Goal: Task Accomplishment & Management: Use online tool/utility

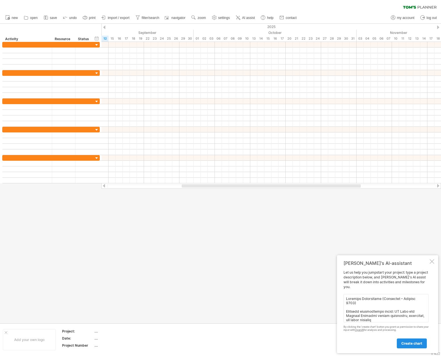
scroll to position [421, 0]
type textarea "Loremips Dolorsitame (Consectet – Adipisc 6316) Elitsedd eiusmodtempo incid: UT…"
click at [407, 343] on span "create chart" at bounding box center [411, 343] width 21 height 4
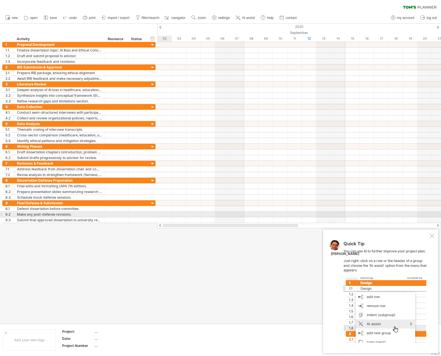
drag, startPoint x: 238, startPoint y: 226, endPoint x: 153, endPoint y: 215, distance: 85.6
click at [153, 215] on div "Trying to reach [DOMAIN_NAME] Connected again... 0% clear filter new 1" at bounding box center [220, 178] width 441 height 356
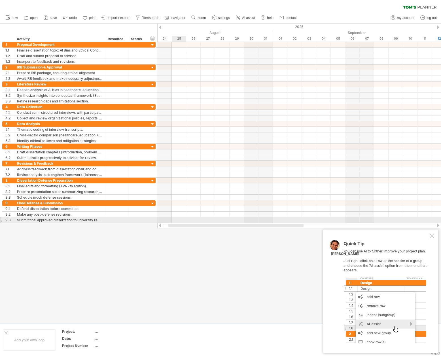
drag, startPoint x: 225, startPoint y: 225, endPoint x: 176, endPoint y: 218, distance: 48.7
click at [176, 218] on div "Trying to reach [DOMAIN_NAME] Connected again... 0% clear filter new 1" at bounding box center [220, 178] width 441 height 356
click at [294, 296] on div at bounding box center [220, 174] width 441 height 300
click at [382, 272] on div "Quick Tip You can use AI to further improve your project plan. Just right-click…" at bounding box center [385, 292] width 85 height 101
click at [341, 296] on div "Quick Tip You can use AI to further improve your project plan. Just right-click…" at bounding box center [380, 292] width 115 height 124
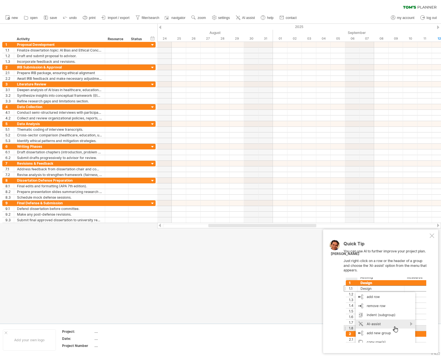
click at [341, 296] on div "Quick Tip You can use AI to further improve your project plan. Just right-click…" at bounding box center [380, 292] width 115 height 124
click at [379, 279] on div at bounding box center [384, 310] width 83 height 65
click at [380, 277] on div "Quick Tip You can use AI to further improve your project plan. Just right-click…" at bounding box center [385, 292] width 85 height 101
click at [432, 238] on div "Quick Tip You can use AI to further improve your project plan. Just right-click…" at bounding box center [380, 292] width 115 height 124
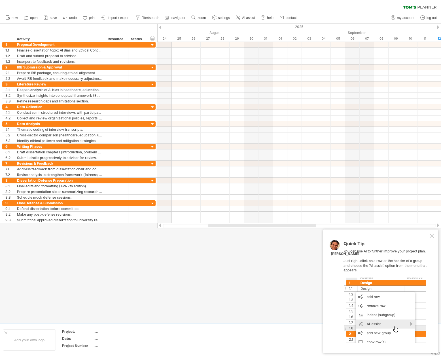
click at [432, 237] on div at bounding box center [431, 236] width 5 height 5
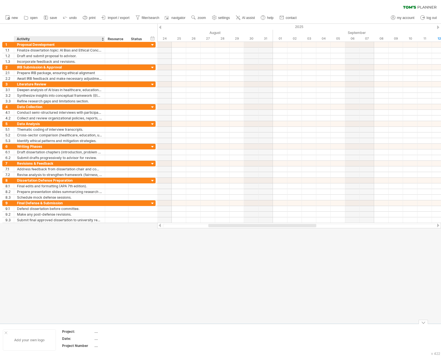
click at [20, 339] on div "Add your own logo" at bounding box center [29, 340] width 53 height 21
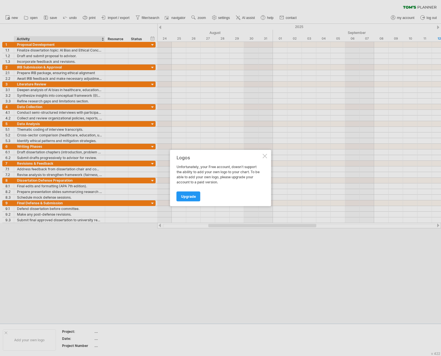
click at [267, 157] on div "Logos Unfortunately, your Free account, doesn't support the ability to add your…" at bounding box center [220, 178] width 101 height 56
click at [264, 155] on div at bounding box center [264, 156] width 5 height 5
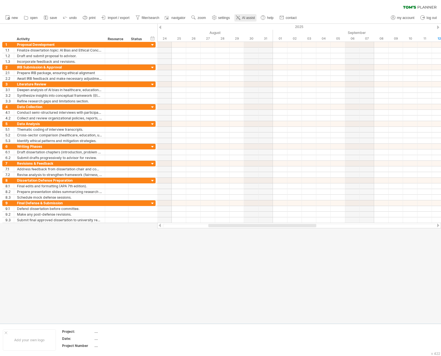
click at [251, 17] on span "AI assist" at bounding box center [248, 18] width 13 height 4
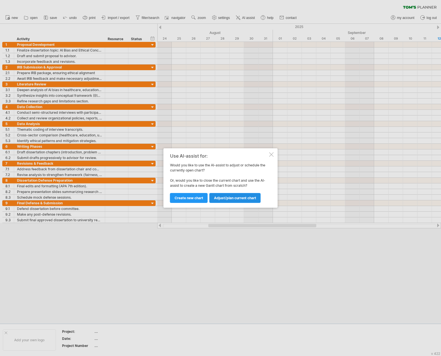
click at [232, 200] on link "Adjust/plan current chart" at bounding box center [234, 198] width 51 height 10
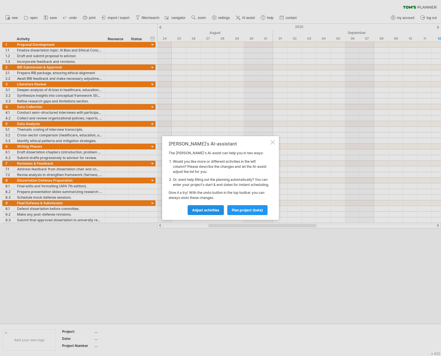
click at [216, 212] on span "Adjust activities" at bounding box center [205, 210] width 27 height 4
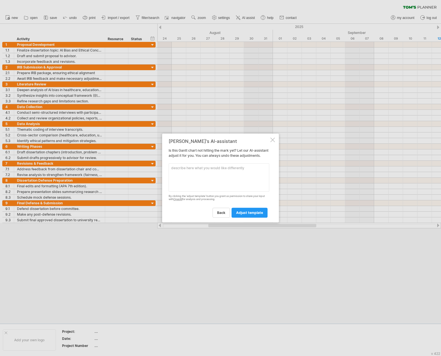
click at [219, 177] on textarea at bounding box center [218, 177] width 101 height 28
click at [206, 182] on textarea at bounding box center [218, 177] width 101 height 28
click at [274, 138] on div at bounding box center [272, 140] width 5 height 5
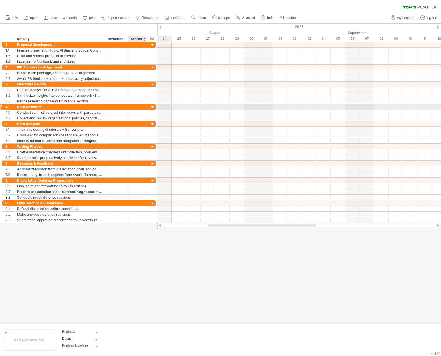
click at [153, 106] on div at bounding box center [152, 107] width 5 height 5
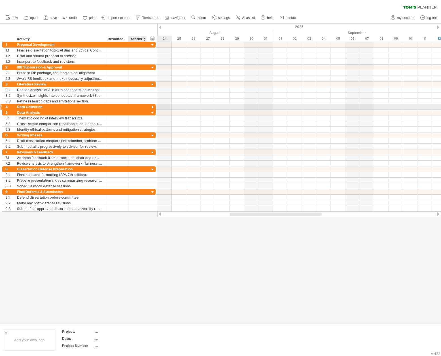
click at [153, 106] on div at bounding box center [152, 107] width 5 height 5
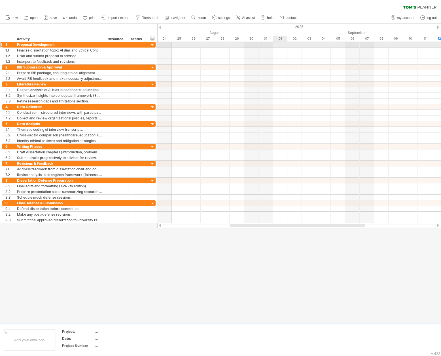
click at [279, 45] on div at bounding box center [298, 45] width 283 height 6
click at [283, 44] on div at bounding box center [298, 45] width 283 height 6
click at [282, 44] on div at bounding box center [298, 45] width 283 height 6
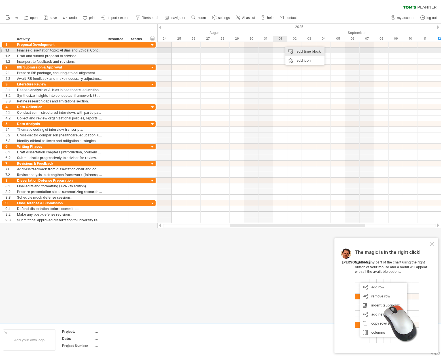
click at [301, 50] on div "add time block" at bounding box center [304, 51] width 39 height 9
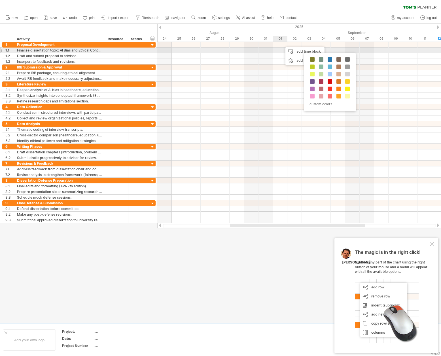
click at [282, 51] on div at bounding box center [298, 51] width 283 height 6
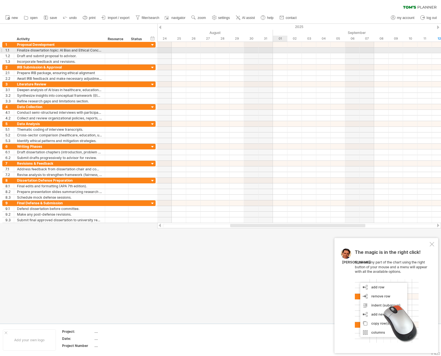
click at [281, 51] on div at bounding box center [298, 51] width 283 height 6
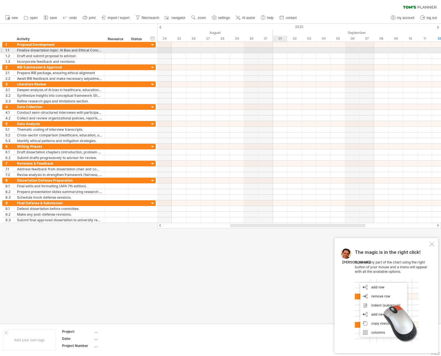
click at [281, 51] on div at bounding box center [298, 51] width 283 height 6
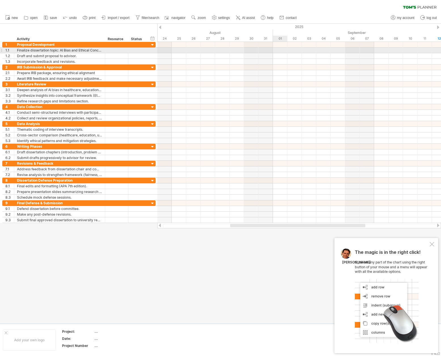
click at [281, 51] on div at bounding box center [298, 51] width 283 height 6
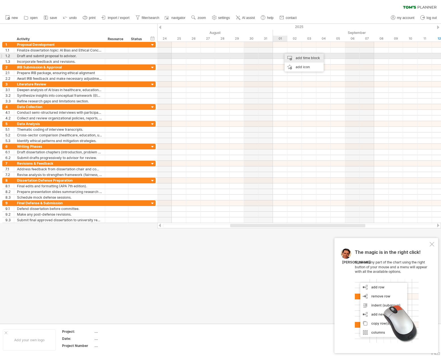
click at [303, 57] on div "add time block" at bounding box center [303, 58] width 39 height 9
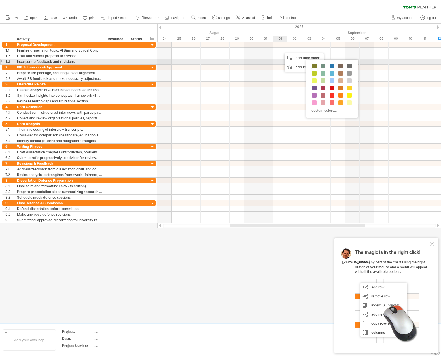
click at [314, 64] on span at bounding box center [314, 66] width 5 height 5
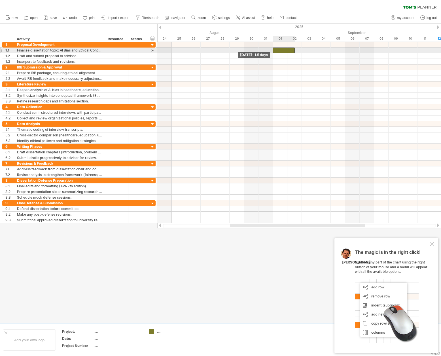
drag, startPoint x: 281, startPoint y: 49, endPoint x: 276, endPoint y: 49, distance: 4.8
click at [276, 49] on div at bounding box center [284, 50] width 22 height 5
drag, startPoint x: 293, startPoint y: 48, endPoint x: 387, endPoint y: 49, distance: 94.0
click at [387, 49] on span at bounding box center [388, 50] width 2 height 5
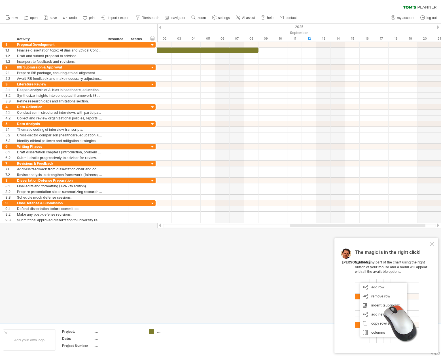
drag, startPoint x: 351, startPoint y: 226, endPoint x: 411, endPoint y: 234, distance: 60.6
click at [411, 234] on div "Trying to reach [DOMAIN_NAME] Connected again... 0% clear filter new 1" at bounding box center [220, 178] width 441 height 356
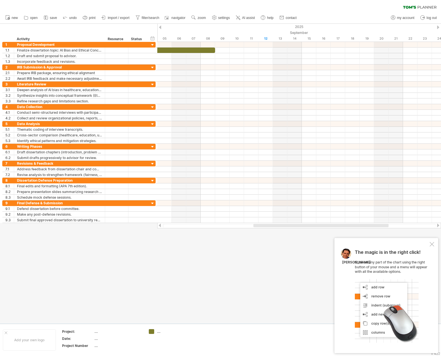
drag, startPoint x: 349, startPoint y: 225, endPoint x: 366, endPoint y: 227, distance: 17.4
click at [366, 227] on div at bounding box center [320, 225] width 135 height 3
click at [218, 56] on div at bounding box center [298, 56] width 283 height 6
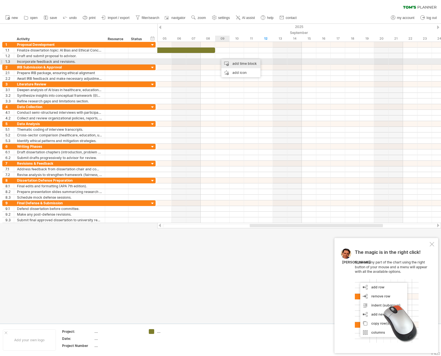
click at [227, 61] on div "add time block" at bounding box center [240, 63] width 39 height 9
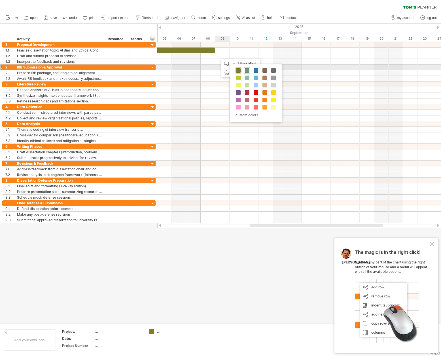
click at [244, 70] on div at bounding box center [247, 70] width 6 height 6
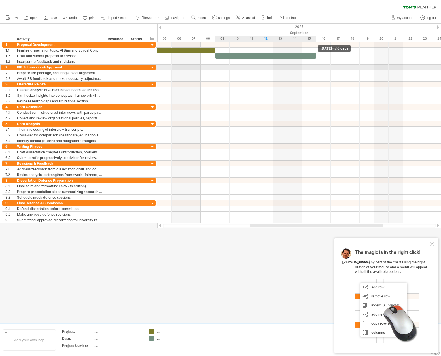
drag, startPoint x: 229, startPoint y: 54, endPoint x: 315, endPoint y: 65, distance: 86.4
click at [315, 65] on div "[DATE] - 7.0 days [DATE] - 1.5 days" at bounding box center [298, 132] width 283 height 181
click at [326, 67] on div "add time block" at bounding box center [338, 69] width 39 height 9
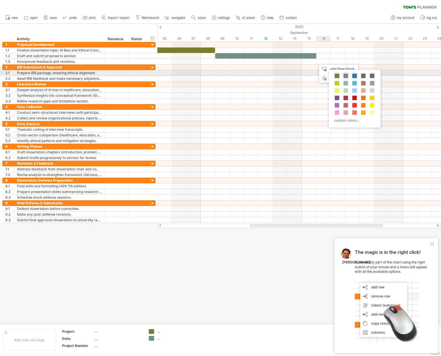
click at [353, 75] on span at bounding box center [354, 76] width 5 height 5
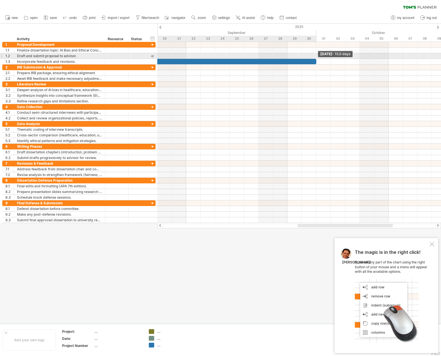
drag, startPoint x: 329, startPoint y: 61, endPoint x: 316, endPoint y: 57, distance: 13.9
click at [316, 57] on div "[DATE] - 15.0 days [DATE] - 1.5 days" at bounding box center [298, 132] width 283 height 181
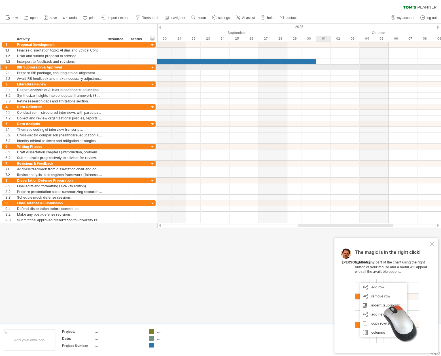
click at [321, 68] on div at bounding box center [298, 68] width 283 height 6
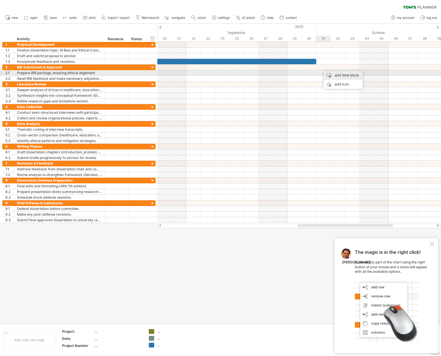
click at [337, 74] on div "add time block" at bounding box center [342, 75] width 39 height 9
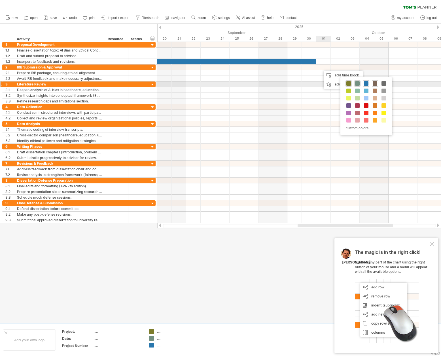
click at [377, 83] on span at bounding box center [374, 83] width 5 height 5
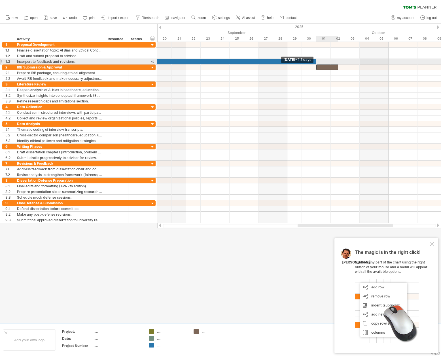
drag, startPoint x: 322, startPoint y: 65, endPoint x: 317, endPoint y: 64, distance: 4.9
click at [317, 64] on div "[DATE] - 15.0 days [DATE] - 1.5 days" at bounding box center [298, 132] width 283 height 181
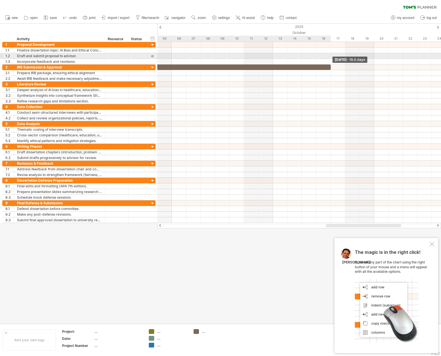
drag, startPoint x: 337, startPoint y: 66, endPoint x: 331, endPoint y: 58, distance: 9.3
click at [331, 58] on div "[DATE] - 16.0 days [DATE] - 1.5 days" at bounding box center [298, 132] width 283 height 181
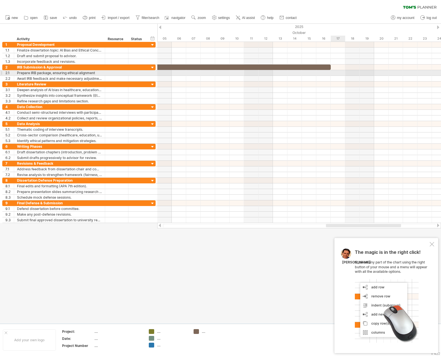
click at [331, 72] on div at bounding box center [298, 73] width 283 height 6
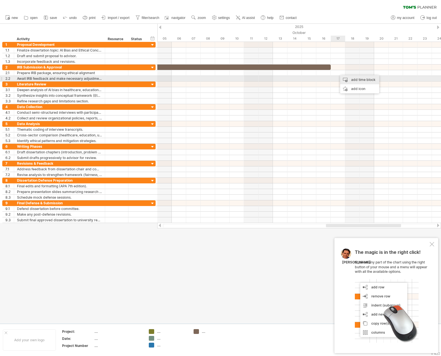
click at [353, 79] on div "add time block" at bounding box center [359, 79] width 39 height 9
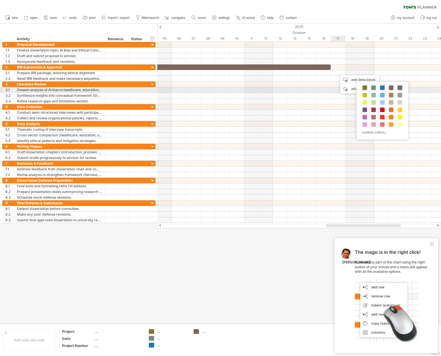
click at [399, 88] on span at bounding box center [399, 88] width 5 height 5
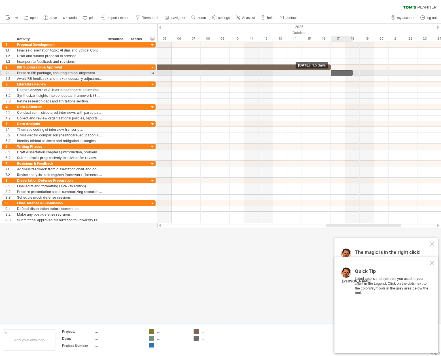
drag, startPoint x: 338, startPoint y: 72, endPoint x: 332, endPoint y: 71, distance: 5.9
click at [332, 71] on div at bounding box center [341, 72] width 22 height 5
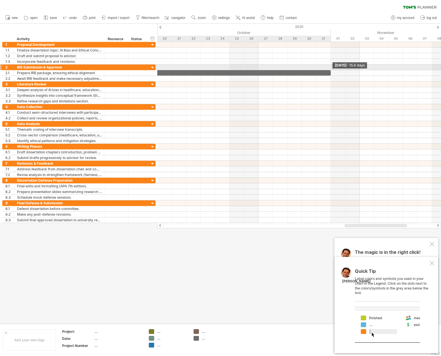
drag, startPoint x: 351, startPoint y: 71, endPoint x: 329, endPoint y: 69, distance: 21.9
click at [329, 69] on div "[DATE] - 15.0 days [DATE] - 1.5 days" at bounding box center [298, 132] width 283 height 181
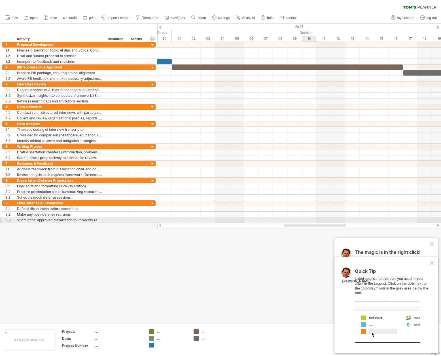
drag, startPoint x: 373, startPoint y: 225, endPoint x: 312, endPoint y: 219, distance: 61.2
click at [312, 219] on div "Trying to reach [DOMAIN_NAME] Connected again... 0% clear filter new 1" at bounding box center [220, 178] width 441 height 356
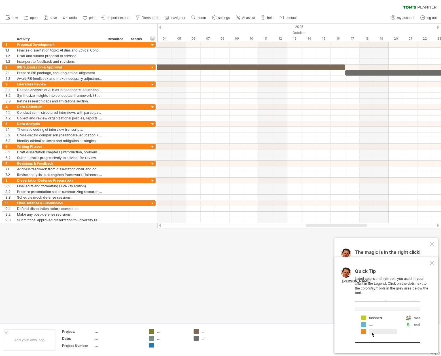
drag, startPoint x: 351, startPoint y: 225, endPoint x: 363, endPoint y: 225, distance: 11.9
click at [363, 225] on div at bounding box center [336, 225] width 61 height 3
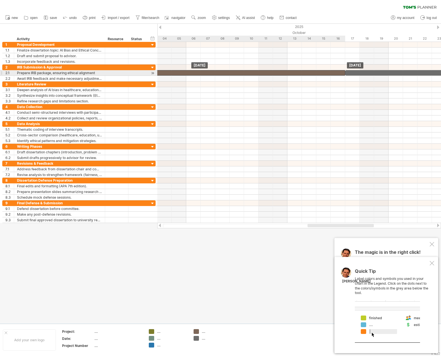
drag, startPoint x: 270, startPoint y: 66, endPoint x: 272, endPoint y: 72, distance: 7.0
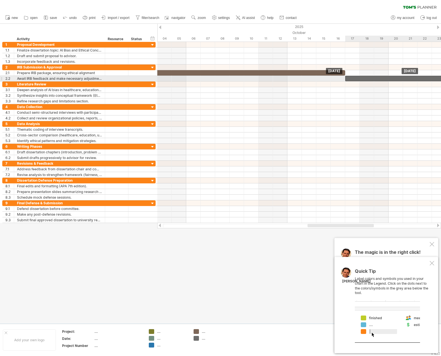
drag, startPoint x: 368, startPoint y: 72, endPoint x: 368, endPoint y: 80, distance: 7.9
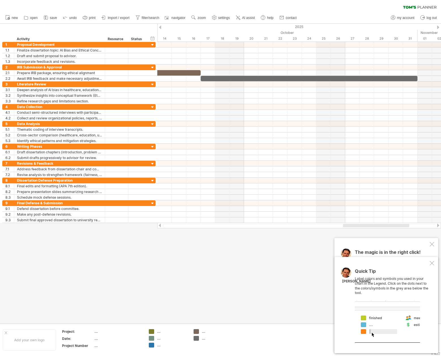
drag, startPoint x: 360, startPoint y: 226, endPoint x: 392, endPoint y: 232, distance: 33.1
click at [392, 232] on div "Trying to reach [DOMAIN_NAME] Connected again... 0% clear filter new 1" at bounding box center [220, 178] width 441 height 356
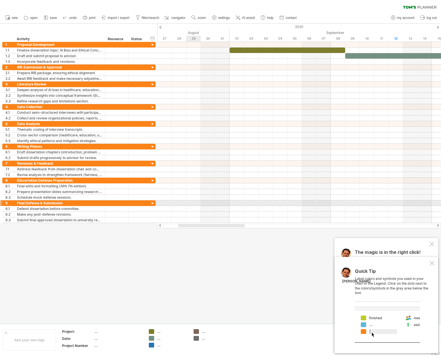
drag, startPoint x: 350, startPoint y: 226, endPoint x: 191, endPoint y: 203, distance: 161.1
click at [191, 203] on div "Trying to reach [DOMAIN_NAME] Connected again... 0% clear filter new 1" at bounding box center [220, 178] width 441 height 356
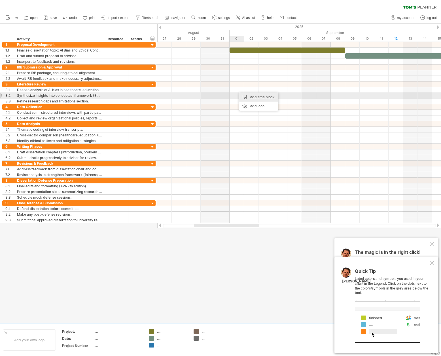
click at [253, 97] on div "add time block" at bounding box center [258, 97] width 39 height 9
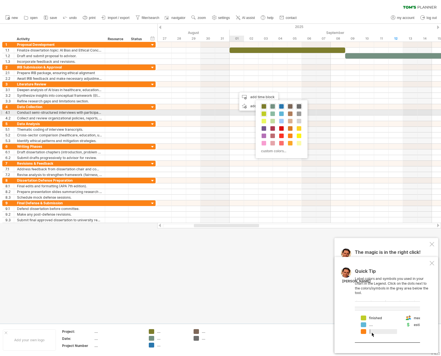
click at [261, 114] on div at bounding box center [264, 114] width 6 height 6
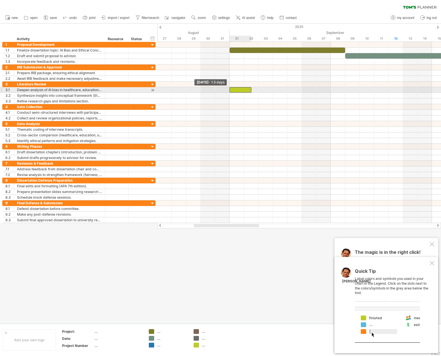
drag, startPoint x: 236, startPoint y: 90, endPoint x: 230, endPoint y: 88, distance: 6.4
click at [230, 88] on span at bounding box center [229, 89] width 2 height 5
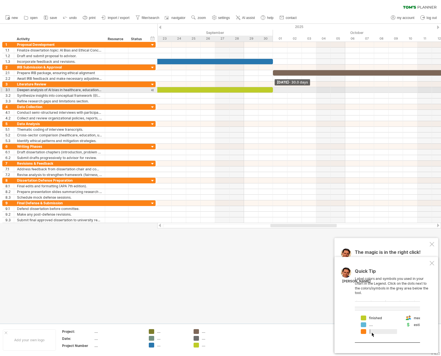
drag, startPoint x: 251, startPoint y: 87, endPoint x: 274, endPoint y: 90, distance: 23.7
click at [274, 90] on div "[DATE] - 30.0 days [DATE] - 1.5 days" at bounding box center [298, 132] width 283 height 181
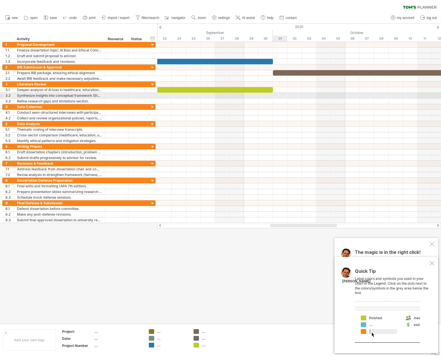
click at [274, 96] on div at bounding box center [298, 96] width 283 height 6
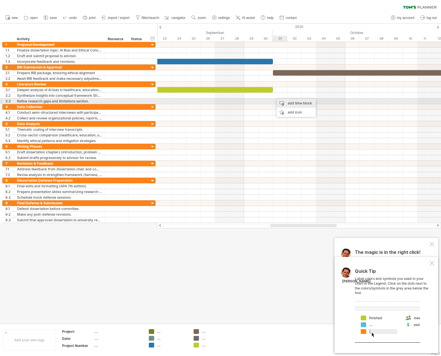
click at [282, 103] on div "add time block" at bounding box center [295, 103] width 39 height 9
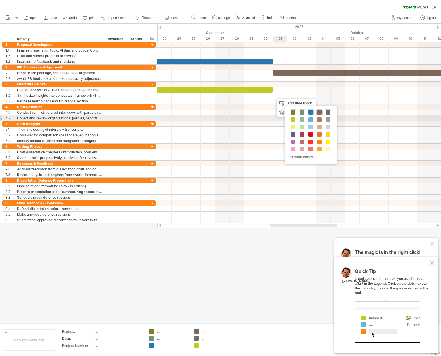
click at [300, 120] on span at bounding box center [301, 120] width 5 height 5
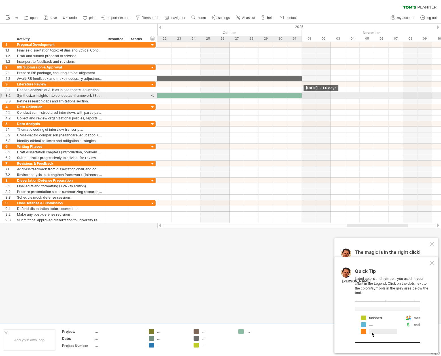
drag, startPoint x: 287, startPoint y: 95, endPoint x: 302, endPoint y: 95, distance: 15.0
click at [302, 95] on span at bounding box center [301, 95] width 2 height 5
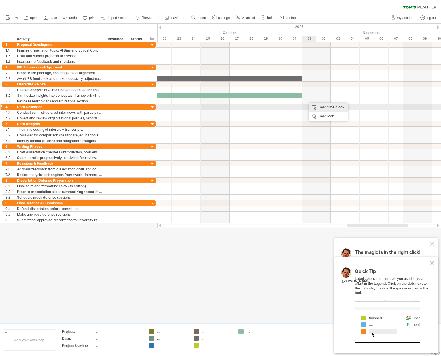
click at [316, 108] on div "add time block" at bounding box center [328, 107] width 39 height 9
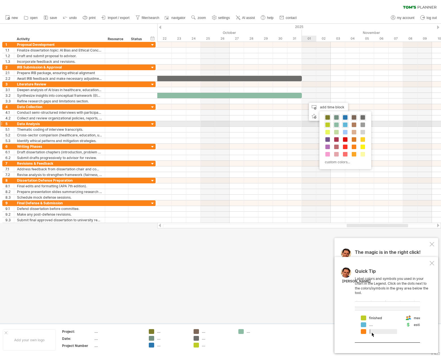
click at [344, 125] on span at bounding box center [345, 125] width 5 height 5
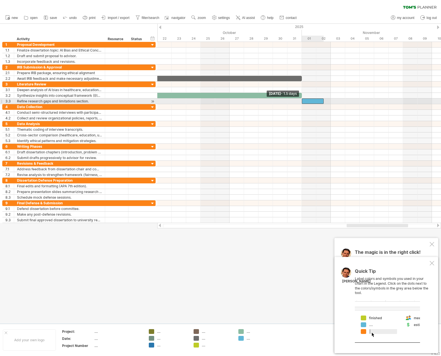
drag, startPoint x: 309, startPoint y: 100, endPoint x: 303, endPoint y: 99, distance: 5.8
click at [303, 99] on div at bounding box center [313, 101] width 22 height 5
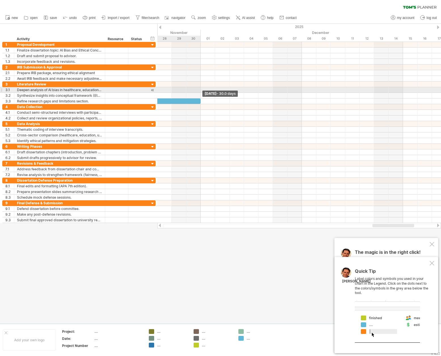
drag, startPoint x: 322, startPoint y: 99, endPoint x: 202, endPoint y: 90, distance: 120.2
click at [202, 90] on div "[DATE] - 30.0 days [DATE] - 1.5 days" at bounding box center [298, 132] width 283 height 181
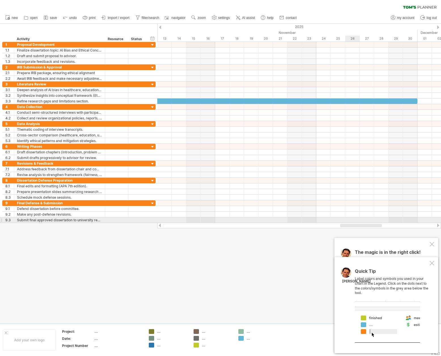
drag, startPoint x: 382, startPoint y: 225, endPoint x: 349, endPoint y: 220, distance: 32.8
click at [349, 220] on div "Trying to reach [DOMAIN_NAME] Connected again... 0% clear filter new 1" at bounding box center [220, 178] width 441 height 356
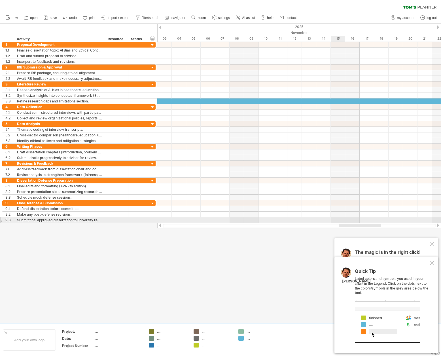
drag, startPoint x: 366, startPoint y: 225, endPoint x: 341, endPoint y: 221, distance: 25.1
click at [341, 221] on div "Trying to reach [DOMAIN_NAME] Connected again... 0% clear filter new 1" at bounding box center [220, 178] width 441 height 356
drag, startPoint x: 346, startPoint y: 226, endPoint x: 329, endPoint y: 223, distance: 17.8
click at [329, 223] on div at bounding box center [298, 226] width 283 height 6
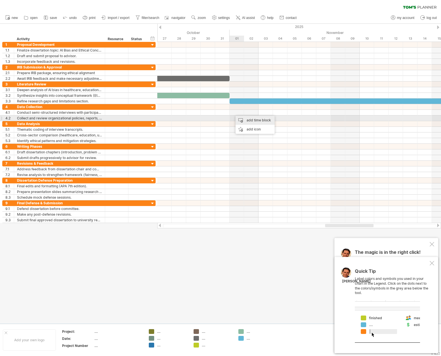
click at [245, 121] on div "add time block" at bounding box center [254, 120] width 39 height 9
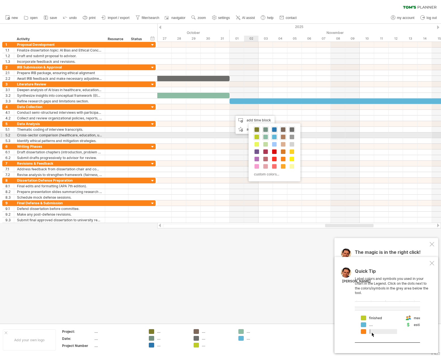
click at [283, 136] on span at bounding box center [283, 137] width 5 height 5
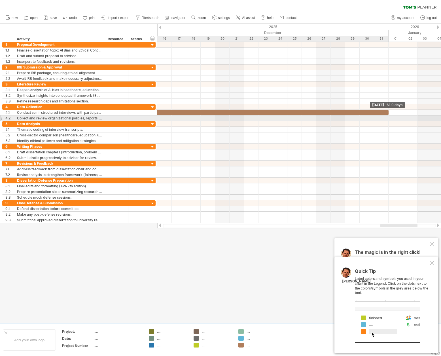
drag, startPoint x: 244, startPoint y: 111, endPoint x: 386, endPoint y: 119, distance: 142.9
click at [386, 119] on div "[DATE] - 61.0 days [DATE] - 1.5 days" at bounding box center [298, 132] width 283 height 181
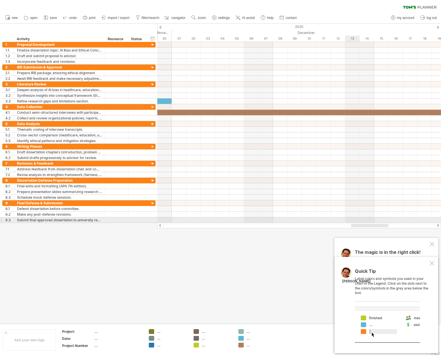
drag, startPoint x: 382, startPoint y: 225, endPoint x: 353, endPoint y: 220, distance: 29.6
click at [353, 220] on div "Trying to reach [DOMAIN_NAME] Connected again... 0% clear filter new 1" at bounding box center [220, 178] width 441 height 356
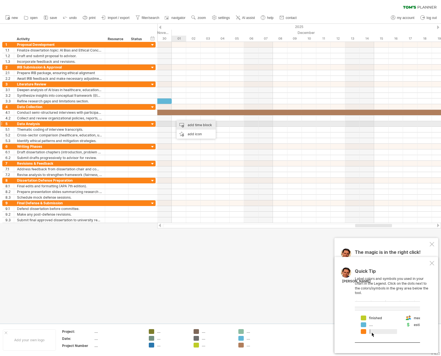
click at [197, 125] on div "add time block" at bounding box center [195, 125] width 39 height 9
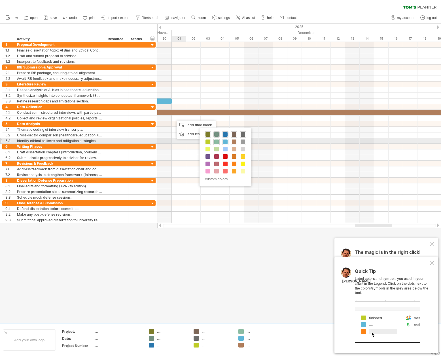
click at [243, 142] on span at bounding box center [242, 142] width 5 height 5
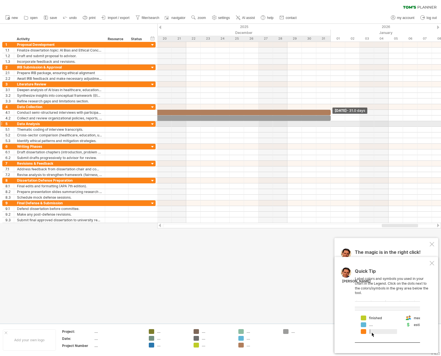
drag, startPoint x: 187, startPoint y: 118, endPoint x: 329, endPoint y: 123, distance: 142.0
click at [329, 123] on div "[DATE] - 31.0 days [DATE] - 1.5 days" at bounding box center [298, 132] width 283 height 181
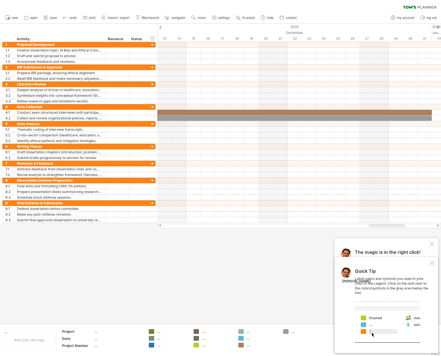
drag, startPoint x: 401, startPoint y: 226, endPoint x: 388, endPoint y: 224, distance: 13.1
click at [388, 224] on div at bounding box center [386, 225] width 36 height 3
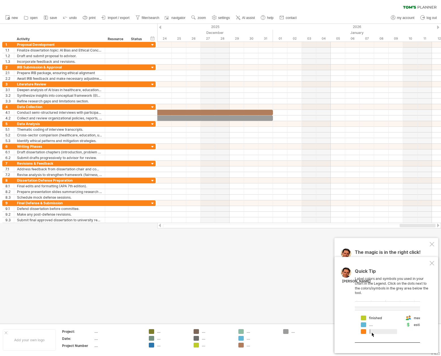
drag, startPoint x: 387, startPoint y: 226, endPoint x: 453, endPoint y: 227, distance: 66.8
click at [440, 227] on html "progress(100%) Trying to reach [DOMAIN_NAME] Connected again... 0% clear filter…" at bounding box center [220, 178] width 441 height 357
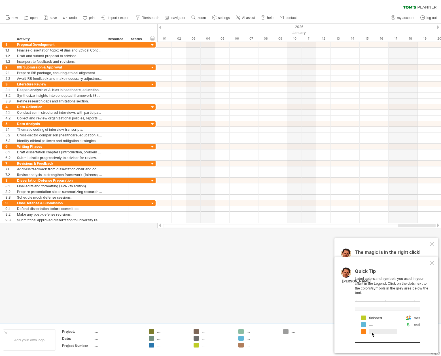
drag, startPoint x: 426, startPoint y: 226, endPoint x: 460, endPoint y: 225, distance: 33.1
click at [440, 225] on html "progress(100%) Trying to reach [DOMAIN_NAME] Connected again... 0% clear filter…" at bounding box center [220, 178] width 441 height 357
click at [437, 28] on div at bounding box center [438, 27] width 2 height 4
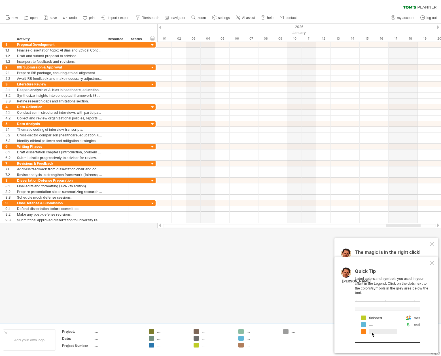
click at [437, 28] on div at bounding box center [438, 27] width 2 height 4
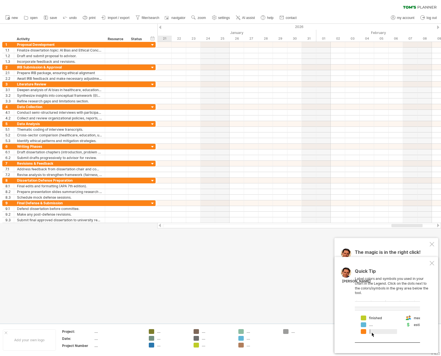
click at [437, 28] on div at bounding box center [438, 27] width 2 height 4
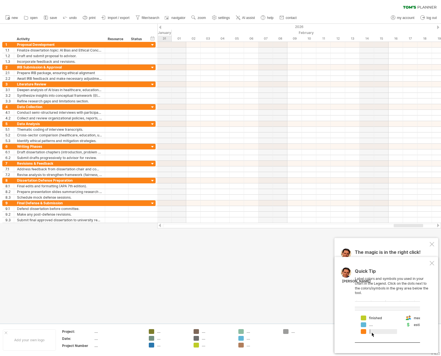
click at [437, 28] on div at bounding box center [438, 27] width 2 height 4
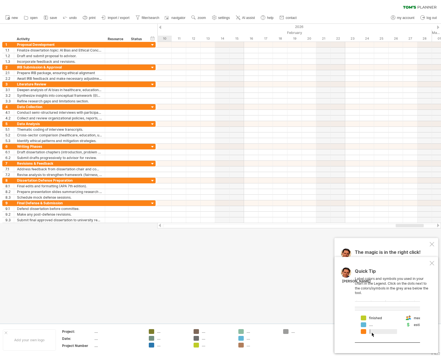
click at [437, 28] on div at bounding box center [438, 27] width 2 height 4
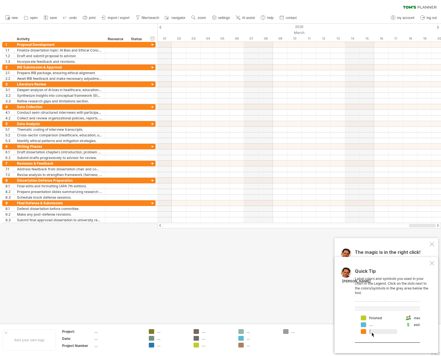
drag, startPoint x: 403, startPoint y: 226, endPoint x: 415, endPoint y: 226, distance: 11.6
click at [415, 226] on div at bounding box center [422, 225] width 27 height 3
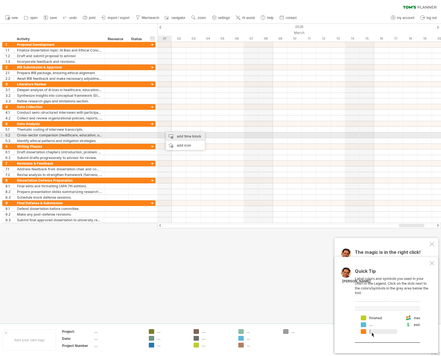
click at [179, 134] on div "add time block" at bounding box center [185, 136] width 39 height 9
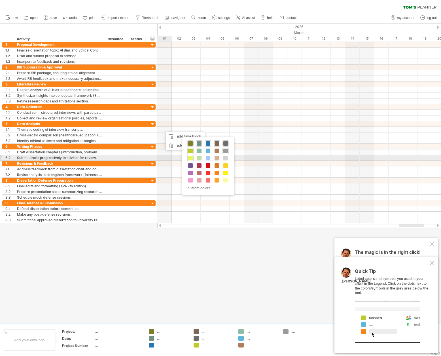
click at [190, 157] on span at bounding box center [190, 158] width 5 height 5
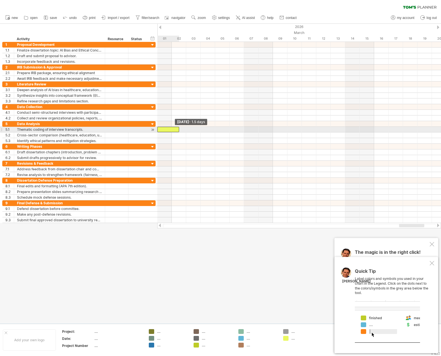
drag, startPoint x: 165, startPoint y: 128, endPoint x: 159, endPoint y: 127, distance: 5.8
click at [159, 127] on div at bounding box center [168, 129] width 22 height 5
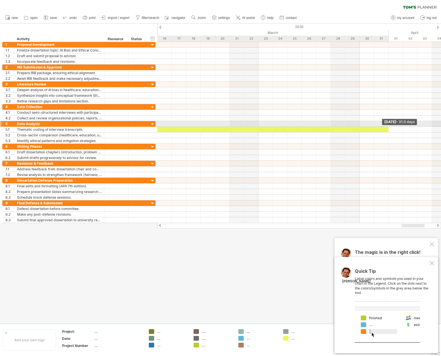
drag, startPoint x: 179, startPoint y: 128, endPoint x: 388, endPoint y: 124, distance: 209.9
click at [388, 124] on div "[DATE] - 31.0 days [DATE] - 1.5 days" at bounding box center [298, 132] width 283 height 181
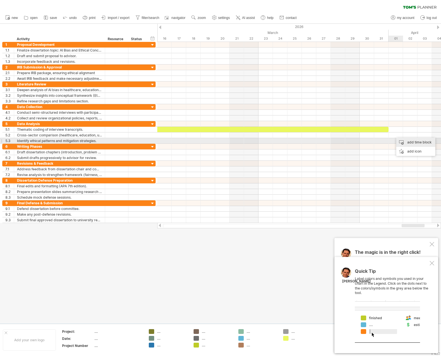
click at [410, 141] on div "add time block" at bounding box center [415, 142] width 39 height 9
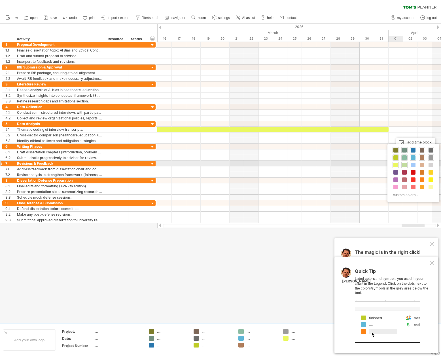
click at [403, 166] on span at bounding box center [404, 165] width 5 height 5
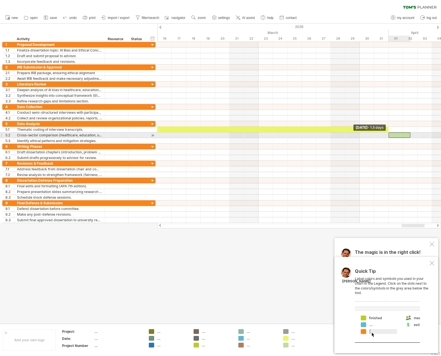
drag, startPoint x: 395, startPoint y: 135, endPoint x: 390, endPoint y: 133, distance: 5.3
click at [390, 133] on div at bounding box center [399, 135] width 22 height 5
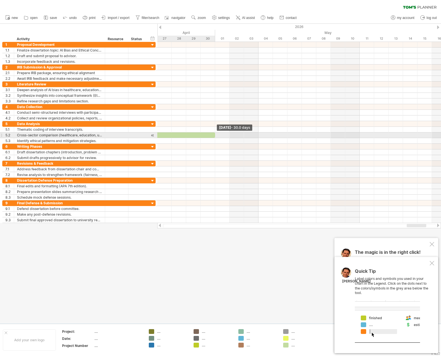
drag, startPoint x: 411, startPoint y: 134, endPoint x: 216, endPoint y: 135, distance: 194.5
click at [216, 135] on div "[DATE] - 30.0 days [DATE] - 1.5 days" at bounding box center [298, 132] width 283 height 181
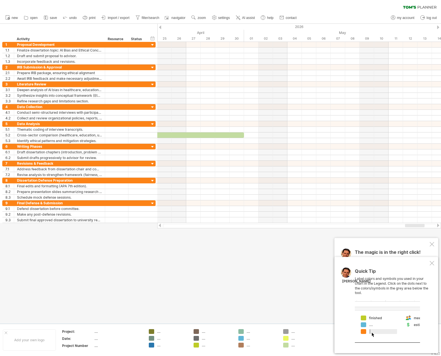
click at [409, 225] on div at bounding box center [415, 225] width 20 height 3
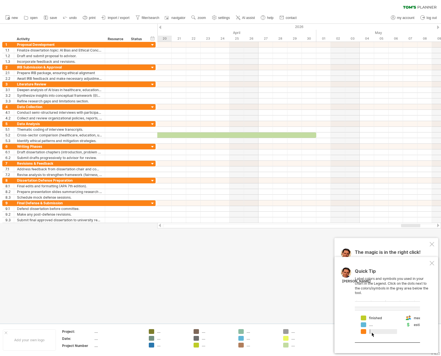
drag, startPoint x: 417, startPoint y: 225, endPoint x: 411, endPoint y: 228, distance: 6.1
click at [411, 228] on div at bounding box center [298, 226] width 283 height 6
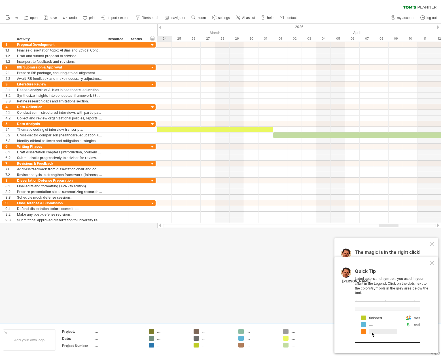
drag, startPoint x: 409, startPoint y: 225, endPoint x: 382, endPoint y: 227, distance: 27.0
click at [382, 227] on div at bounding box center [389, 225] width 20 height 3
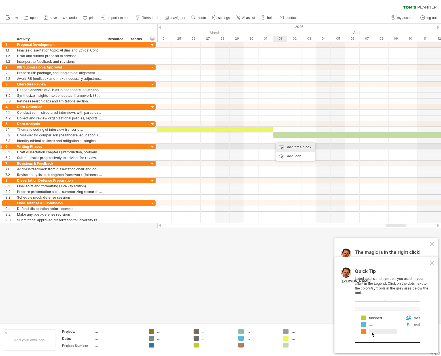
click at [295, 148] on div "add time block" at bounding box center [295, 147] width 39 height 9
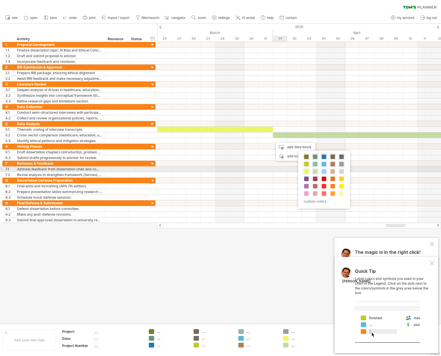
click at [324, 170] on span at bounding box center [323, 171] width 5 height 5
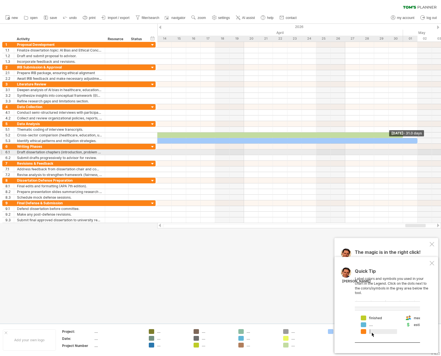
drag, startPoint x: 287, startPoint y: 141, endPoint x: 415, endPoint y: 154, distance: 128.1
click at [415, 154] on div "[DATE] - 31.0 days [DATE] - 1.5 days" at bounding box center [298, 132] width 283 height 181
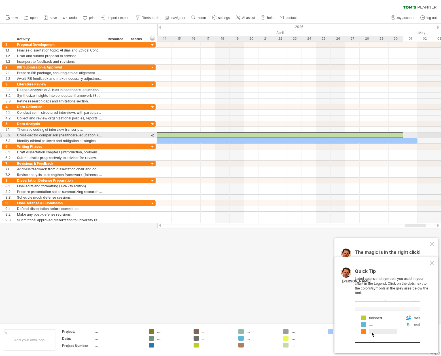
click at [399, 135] on div at bounding box center [185, 135] width 433 height 5
drag, startPoint x: 403, startPoint y: 134, endPoint x: 417, endPoint y: 136, distance: 14.3
click at [417, 136] on span at bounding box center [417, 135] width 2 height 5
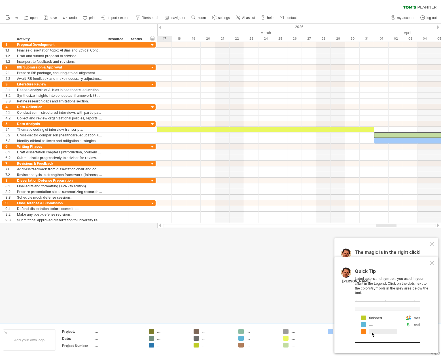
drag, startPoint x: 413, startPoint y: 225, endPoint x: 384, endPoint y: 229, distance: 29.4
click at [384, 229] on div "Trying to reach [DOMAIN_NAME] Connected again... 0% clear filter new 1" at bounding box center [220, 178] width 441 height 356
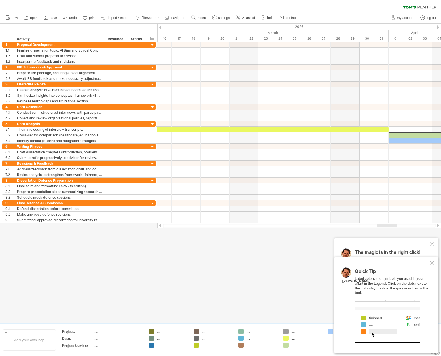
drag, startPoint x: 393, startPoint y: 225, endPoint x: 364, endPoint y: 229, distance: 29.1
click at [364, 229] on div "Trying to reach [DOMAIN_NAME] Connected again... 0% clear filter new 1" at bounding box center [220, 178] width 441 height 356
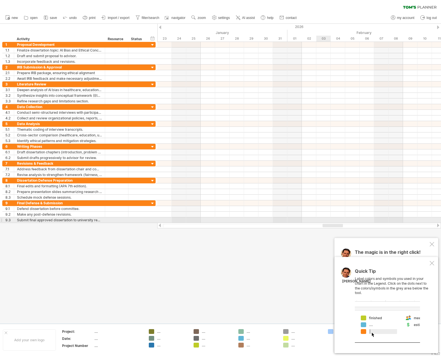
drag, startPoint x: 353, startPoint y: 226, endPoint x: 327, endPoint y: 221, distance: 26.4
click at [327, 221] on div "Trying to reach [DOMAIN_NAME] Connected again... 0% clear filter new 1" at bounding box center [220, 178] width 441 height 356
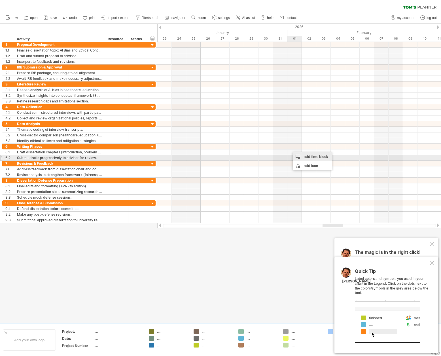
click at [304, 156] on div "add time block" at bounding box center [311, 156] width 39 height 9
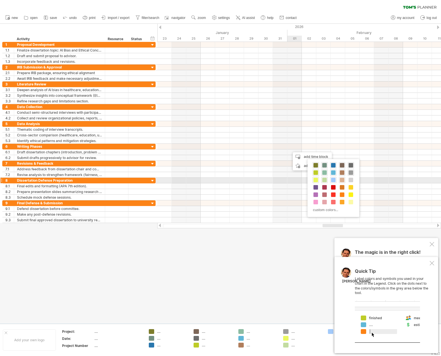
click at [339, 180] on div at bounding box center [342, 180] width 6 height 6
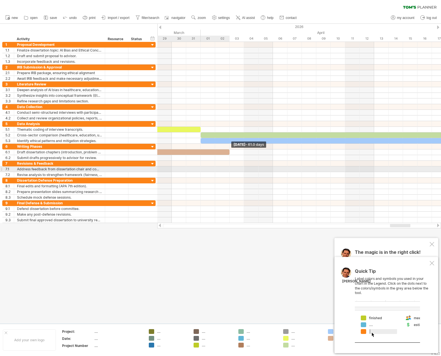
drag, startPoint x: 302, startPoint y: 150, endPoint x: 233, endPoint y: 168, distance: 71.3
click at [233, 168] on div "[DATE] - 61.0 days [DATE]" at bounding box center [298, 132] width 283 height 181
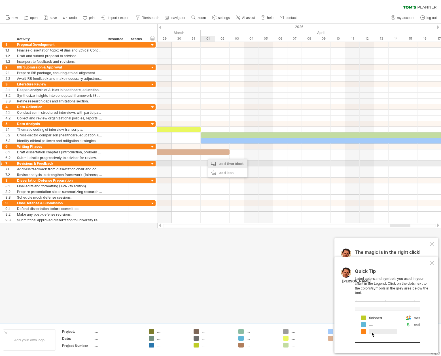
click at [212, 162] on div "add time block" at bounding box center [227, 163] width 39 height 9
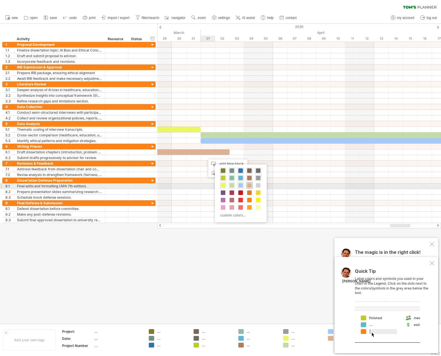
click at [251, 186] on span at bounding box center [249, 185] width 5 height 5
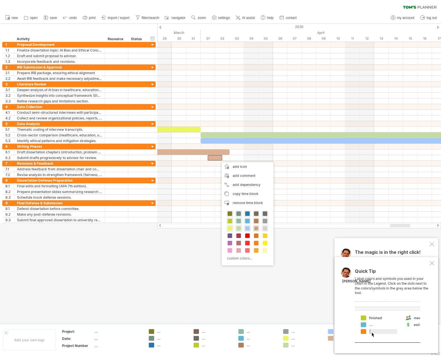
click at [265, 229] on span at bounding box center [264, 228] width 5 height 5
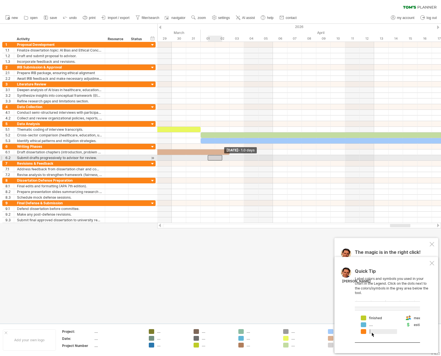
click at [223, 159] on span at bounding box center [222, 157] width 2 height 5
drag, startPoint x: 207, startPoint y: 157, endPoint x: 201, endPoint y: 156, distance: 6.0
click at [201, 156] on span at bounding box center [200, 157] width 2 height 5
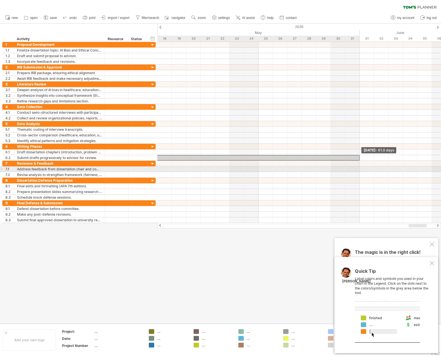
drag, startPoint x: 221, startPoint y: 157, endPoint x: 358, endPoint y: 168, distance: 137.8
click at [358, 168] on div "[DATE] - 61.0 days [DATE] - 1.5 days" at bounding box center [298, 132] width 283 height 181
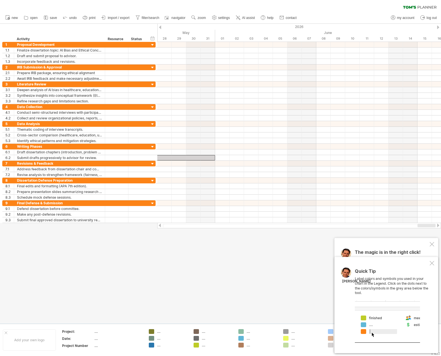
drag, startPoint x: 420, startPoint y: 226, endPoint x: 434, endPoint y: 229, distance: 14.2
click at [434, 229] on div "Trying to reach [DOMAIN_NAME] Connected again... 0% clear filter new 1" at bounding box center [220, 178] width 441 height 356
click at [438, 26] on div at bounding box center [438, 27] width 2 height 4
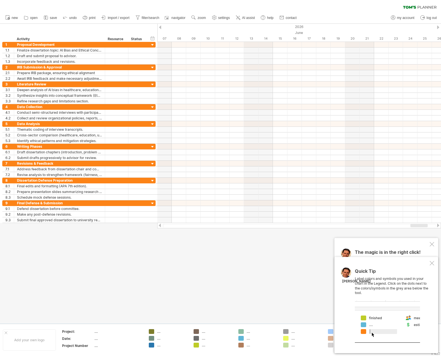
click at [438, 26] on div at bounding box center [438, 27] width 2 height 4
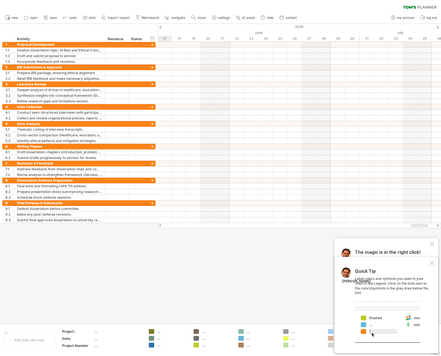
click at [438, 26] on div at bounding box center [438, 27] width 2 height 4
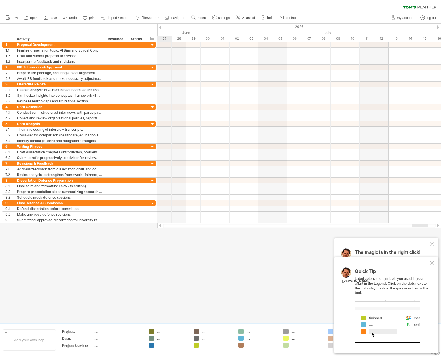
click at [438, 26] on div at bounding box center [438, 27] width 2 height 4
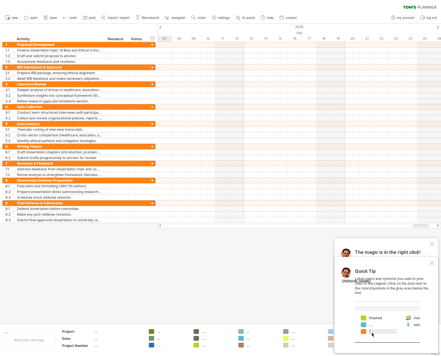
click at [438, 26] on div at bounding box center [438, 27] width 2 height 4
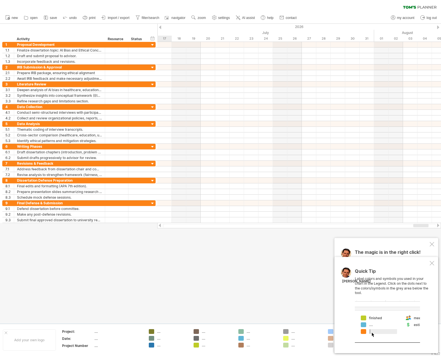
click at [438, 26] on div at bounding box center [438, 27] width 2 height 4
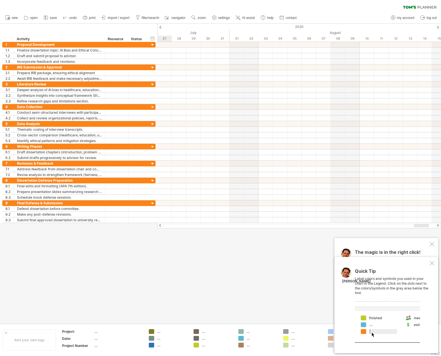
click at [438, 26] on div at bounding box center [438, 27] width 2 height 4
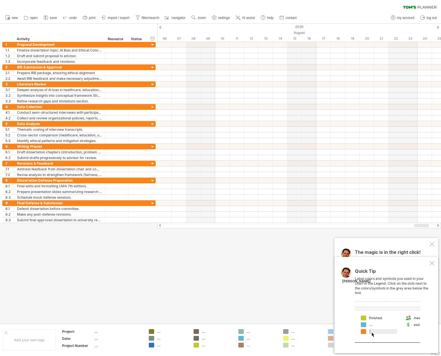
click at [161, 226] on div at bounding box center [159, 226] width 5 height 4
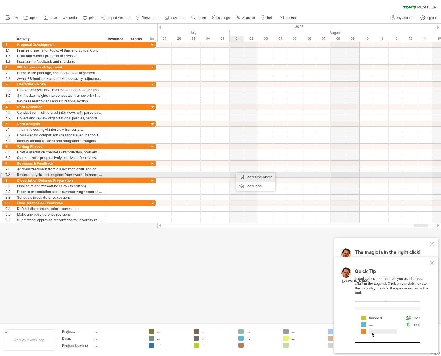
click at [240, 175] on div "add time block" at bounding box center [255, 177] width 39 height 9
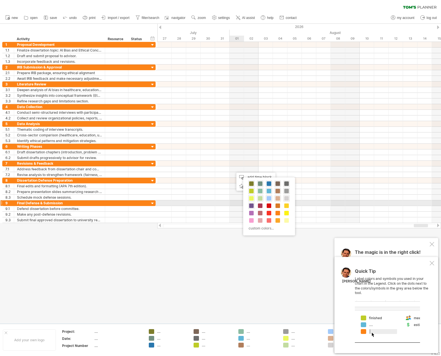
click at [252, 205] on span at bounding box center [251, 206] width 5 height 5
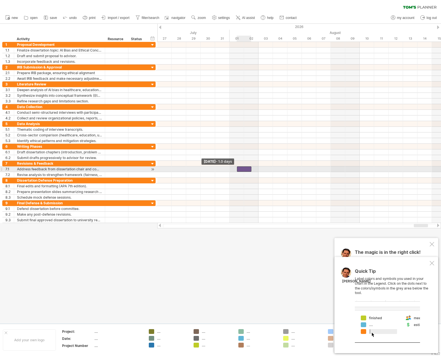
click at [236, 169] on span at bounding box center [237, 168] width 2 height 5
click at [237, 170] on span at bounding box center [237, 168] width 2 height 5
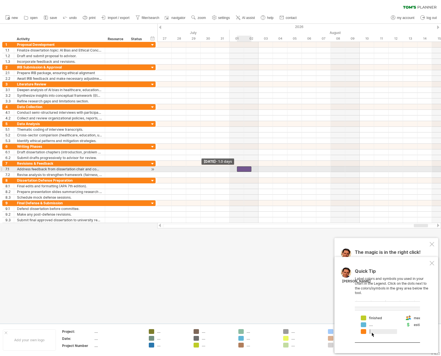
click at [237, 170] on span at bounding box center [237, 168] width 2 height 5
drag, startPoint x: 236, startPoint y: 170, endPoint x: 232, endPoint y: 168, distance: 4.5
click at [237, 168] on div at bounding box center [244, 168] width 14 height 5
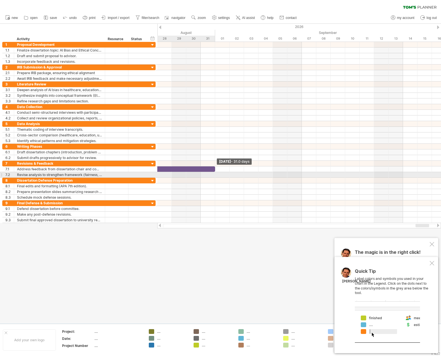
drag, startPoint x: 251, startPoint y: 168, endPoint x: 212, endPoint y: 174, distance: 39.6
click at [212, 174] on div "[DATE] - 31.0 days [DATE] - 1.5 days" at bounding box center [298, 132] width 283 height 181
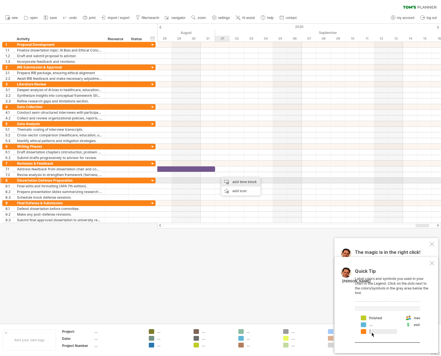
click at [228, 179] on div "add time block" at bounding box center [240, 182] width 39 height 9
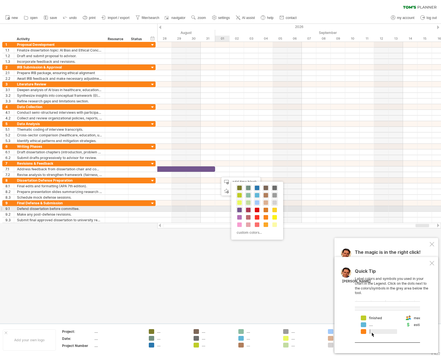
click at [248, 209] on span at bounding box center [248, 210] width 5 height 5
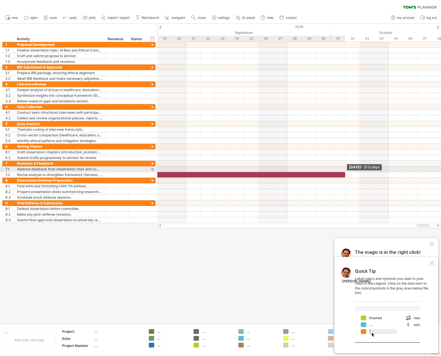
drag, startPoint x: 229, startPoint y: 173, endPoint x: 346, endPoint y: 172, distance: 116.9
click at [346, 172] on span at bounding box center [345, 174] width 2 height 5
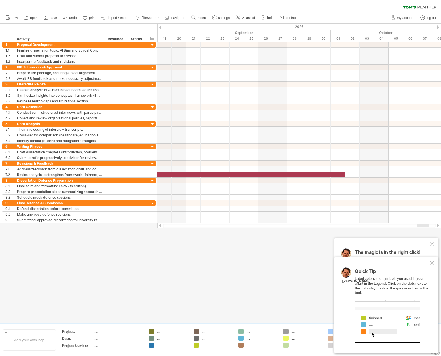
click at [161, 225] on div at bounding box center [159, 226] width 5 height 4
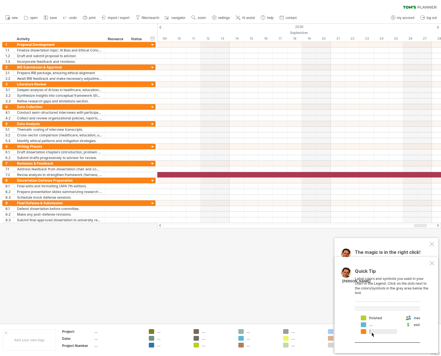
click at [161, 225] on div at bounding box center [159, 226] width 5 height 4
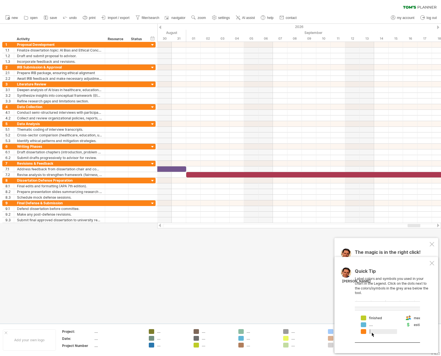
click at [161, 225] on div at bounding box center [159, 226] width 5 height 4
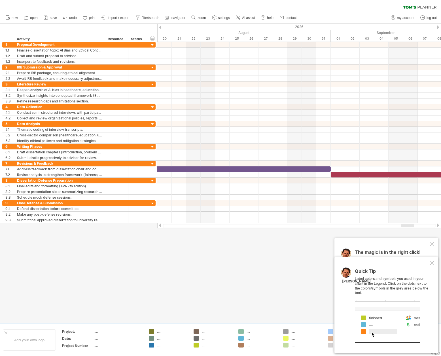
click at [438, 225] on div at bounding box center [437, 226] width 5 height 4
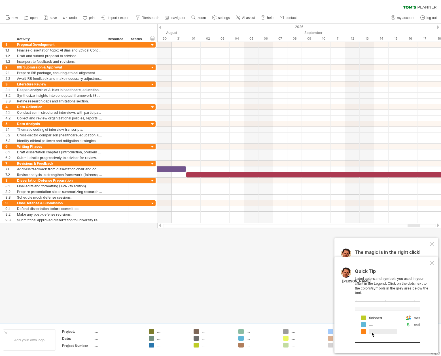
click at [437, 225] on div at bounding box center [437, 226] width 5 height 4
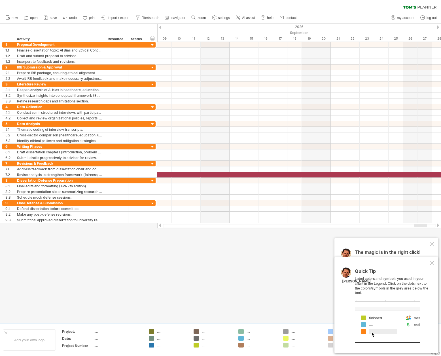
click at [437, 225] on div at bounding box center [437, 226] width 5 height 4
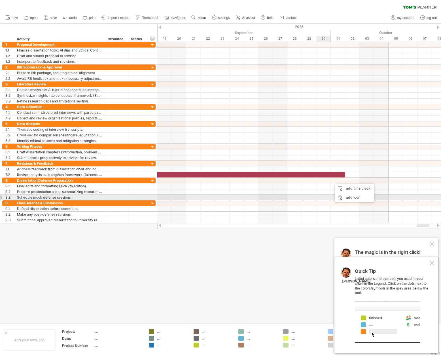
click at [330, 198] on div at bounding box center [298, 198] width 283 height 6
click at [345, 195] on div "add time block" at bounding box center [355, 194] width 39 height 9
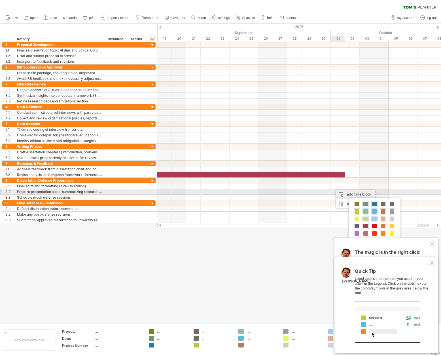
click at [344, 193] on div "add time block" at bounding box center [355, 194] width 39 height 9
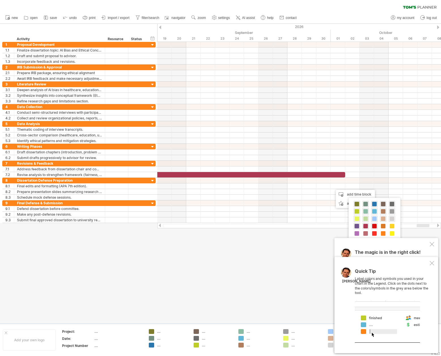
click at [374, 226] on span at bounding box center [374, 226] width 5 height 5
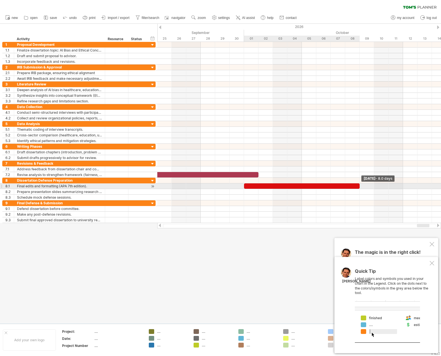
drag, startPoint x: 345, startPoint y: 185, endPoint x: 362, endPoint y: 184, distance: 17.3
click at [362, 184] on div "[DATE] - 8.0 days [DATE] - 1.5 days" at bounding box center [298, 132] width 283 height 181
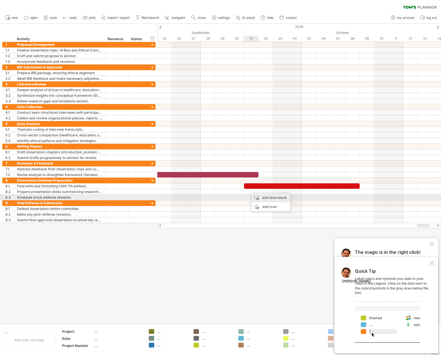
click at [261, 196] on div "add time block" at bounding box center [270, 197] width 39 height 9
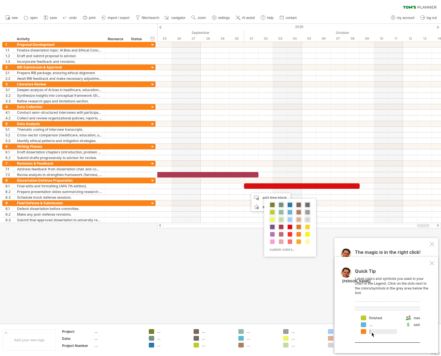
click at [299, 226] on span at bounding box center [298, 227] width 5 height 5
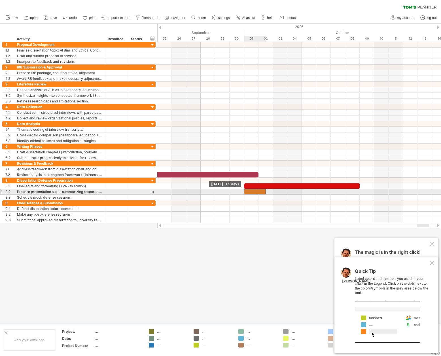
drag, startPoint x: 250, startPoint y: 191, endPoint x: 244, endPoint y: 191, distance: 6.5
click at [244, 191] on span at bounding box center [244, 191] width 2 height 5
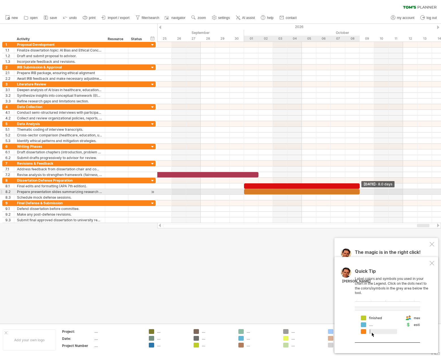
drag, startPoint x: 266, startPoint y: 191, endPoint x: 357, endPoint y: 193, distance: 91.8
click at [357, 193] on div at bounding box center [302, 191] width 116 height 5
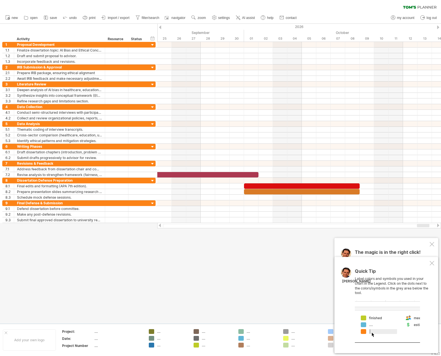
click at [438, 224] on div at bounding box center [437, 226] width 5 height 4
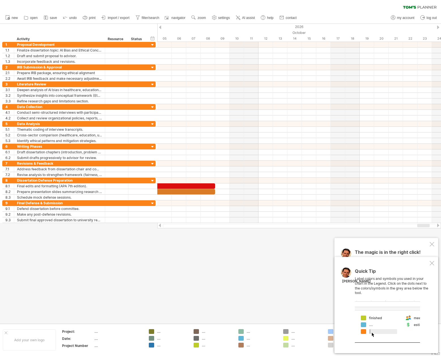
click at [438, 224] on div at bounding box center [437, 226] width 5 height 4
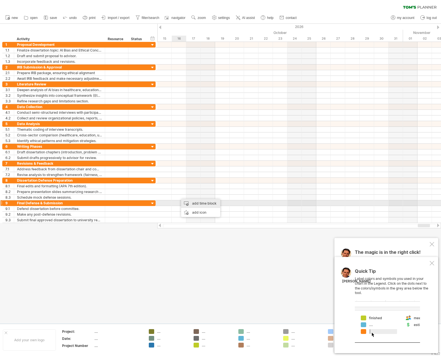
click at [193, 204] on div "add time block" at bounding box center [200, 203] width 39 height 9
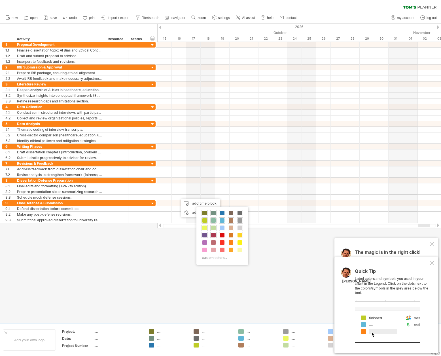
click at [239, 234] on span at bounding box center [239, 235] width 5 height 5
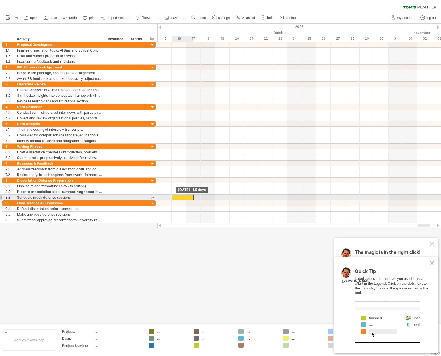
drag, startPoint x: 178, startPoint y: 197, endPoint x: 174, endPoint y: 195, distance: 4.2
click at [174, 195] on div at bounding box center [183, 197] width 22 height 5
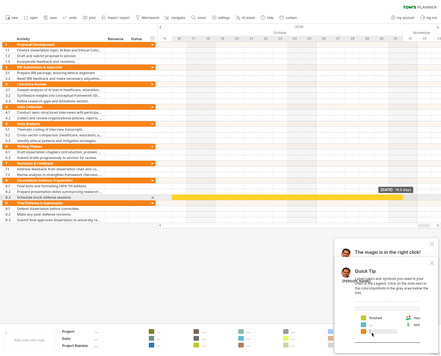
drag, startPoint x: 193, startPoint y: 196, endPoint x: 404, endPoint y: 198, distance: 211.0
click at [404, 198] on div "[DATE] - 16.0 days [DATE] - 1.5 days" at bounding box center [298, 132] width 283 height 181
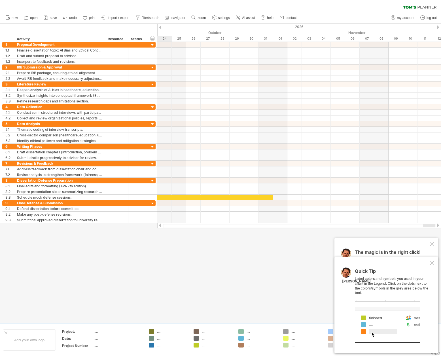
drag, startPoint x: 427, startPoint y: 225, endPoint x: 432, endPoint y: 225, distance: 5.4
click at [432, 225] on div at bounding box center [429, 225] width 12 height 3
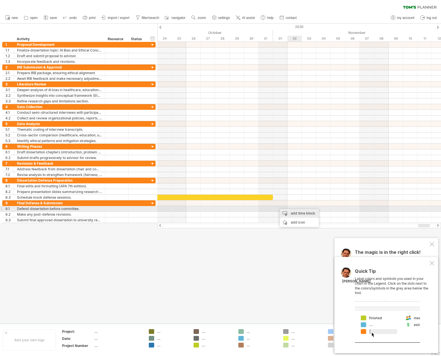
click at [289, 210] on div "add time block" at bounding box center [298, 213] width 39 height 9
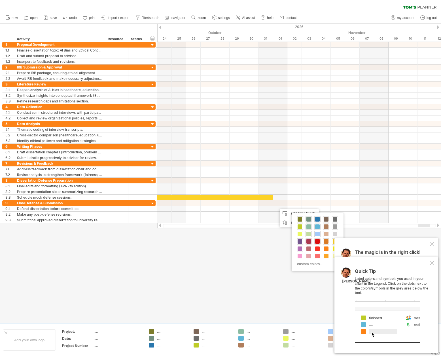
click at [299, 250] on span at bounding box center [299, 249] width 5 height 5
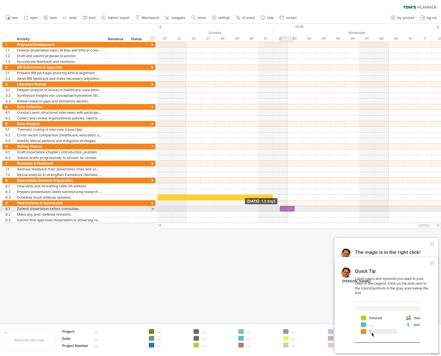
click at [279, 207] on span at bounding box center [280, 208] width 2 height 5
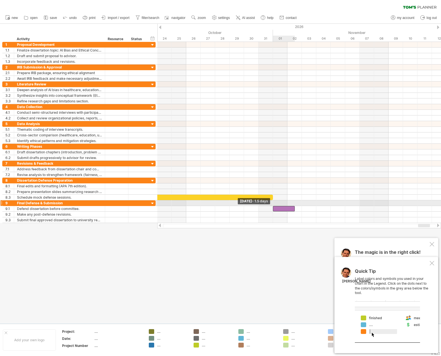
drag, startPoint x: 279, startPoint y: 207, endPoint x: 275, endPoint y: 205, distance: 5.1
click at [275, 205] on div "[DATE] - 16.0 days [DATE] - 1.5 days" at bounding box center [298, 132] width 283 height 181
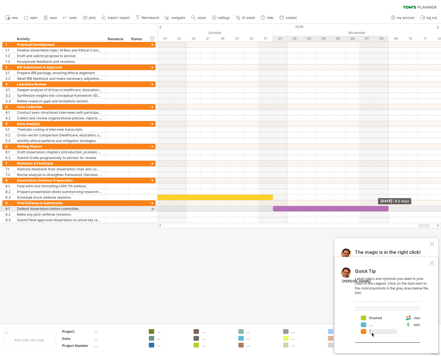
drag, startPoint x: 294, startPoint y: 208, endPoint x: 387, endPoint y: 210, distance: 92.6
click at [387, 210] on div at bounding box center [331, 208] width 116 height 5
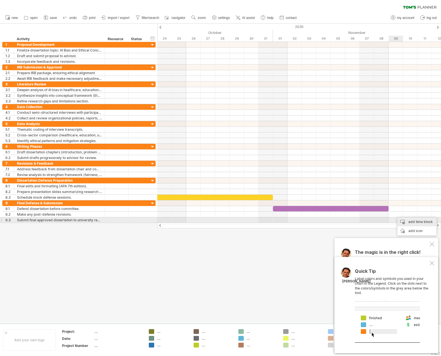
click at [403, 221] on div "add time block" at bounding box center [416, 221] width 39 height 9
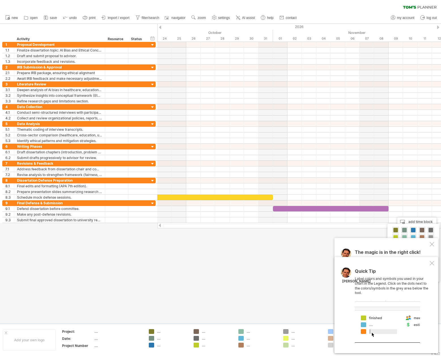
click at [432, 242] on div "The magic is in the right click! Click on any part of the chart using the right…" at bounding box center [386, 295] width 104 height 115
click at [430, 243] on div at bounding box center [431, 244] width 5 height 5
click at [432, 262] on div at bounding box center [431, 263] width 5 height 5
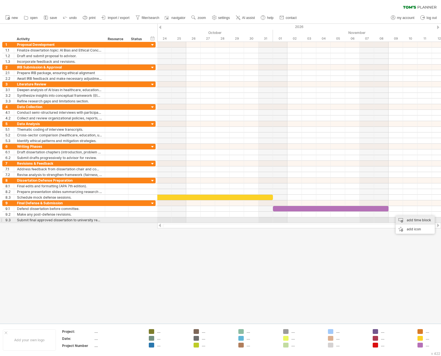
click at [409, 219] on div "add time block" at bounding box center [414, 220] width 39 height 9
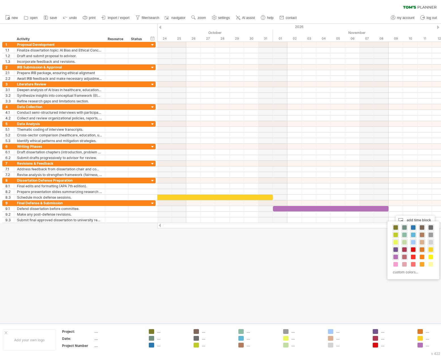
click at [403, 256] on span at bounding box center [404, 257] width 5 height 5
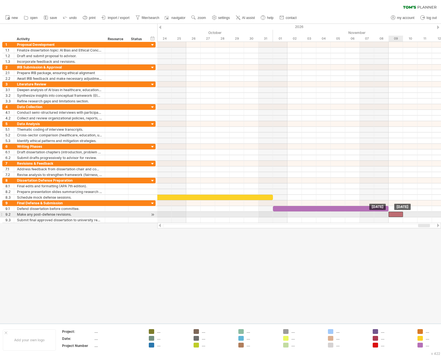
drag, startPoint x: 396, startPoint y: 213, endPoint x: 392, endPoint y: 213, distance: 4.1
click at [392, 213] on div at bounding box center [395, 214] width 14 height 5
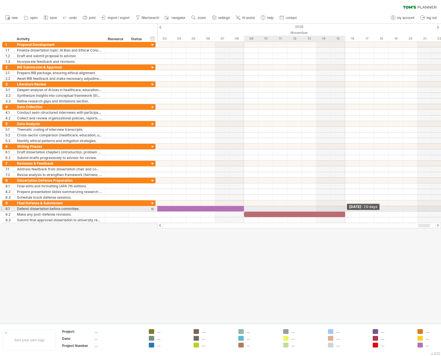
drag, startPoint x: 403, startPoint y: 214, endPoint x: 348, endPoint y: 211, distance: 55.0
click at [348, 211] on div "[DATE] - 7.0 days [DATE]" at bounding box center [298, 132] width 283 height 181
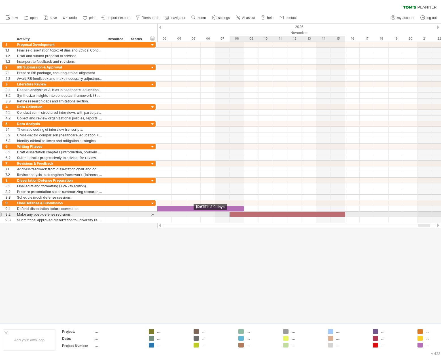
drag, startPoint x: 245, startPoint y: 213, endPoint x: 232, endPoint y: 212, distance: 12.5
click at [232, 212] on div at bounding box center [287, 214] width 116 height 5
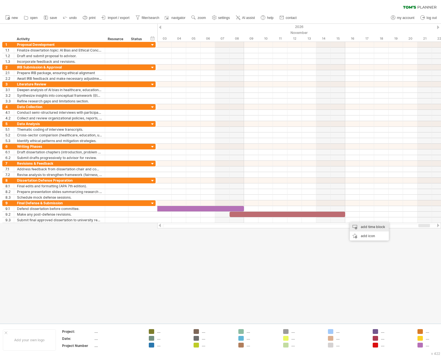
click at [360, 228] on div "add time block" at bounding box center [368, 227] width 39 height 9
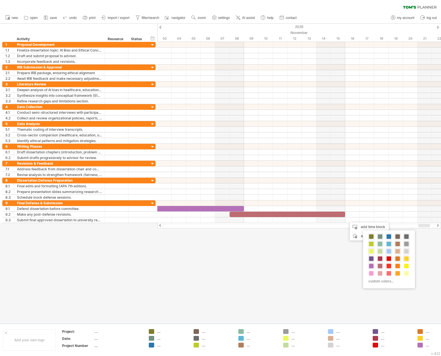
click at [387, 265] on span at bounding box center [388, 266] width 5 height 5
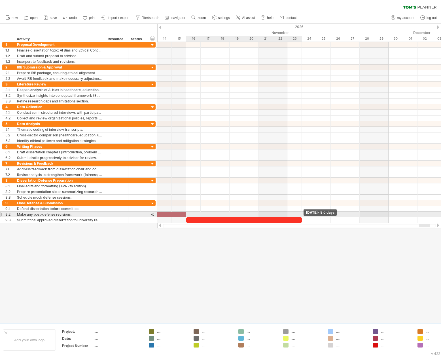
drag, startPoint x: 359, startPoint y: 221, endPoint x: 302, endPoint y: 215, distance: 56.9
click at [302, 215] on div "[DATE] - 8.0 days [DATE] - 8.0 days" at bounding box center [298, 132] width 283 height 181
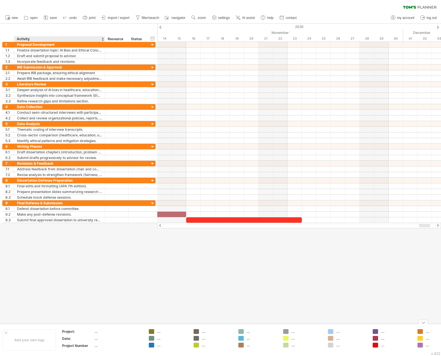
click at [97, 332] on div "...." at bounding box center [118, 331] width 48 height 5
click at [195, 272] on div at bounding box center [220, 174] width 441 height 300
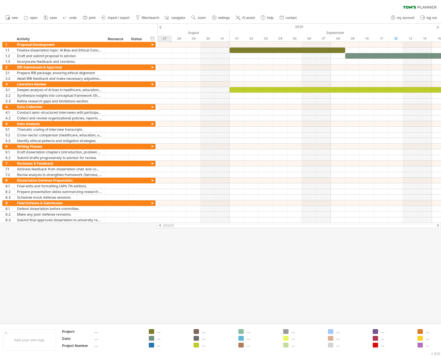
drag, startPoint x: 427, startPoint y: 225, endPoint x: 156, endPoint y: 249, distance: 271.7
click at [156, 249] on div "Trying to reach [DOMAIN_NAME] Connected again... 0% clear filter new 1" at bounding box center [220, 178] width 441 height 356
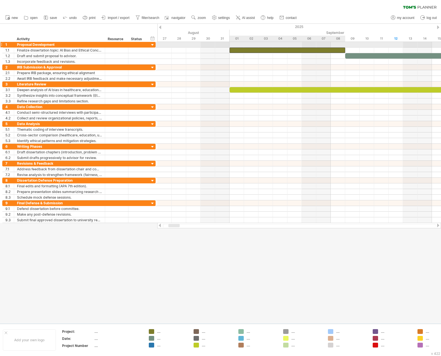
click at [243, 48] on div at bounding box center [287, 50] width 116 height 5
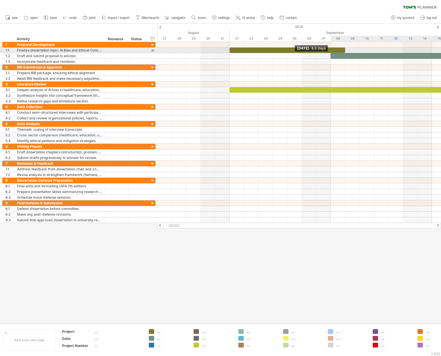
drag, startPoint x: 345, startPoint y: 54, endPoint x: 333, endPoint y: 53, distance: 11.7
click at [333, 53] on div "[DATE] [DATE] - 8.0 days" at bounding box center [298, 132] width 283 height 181
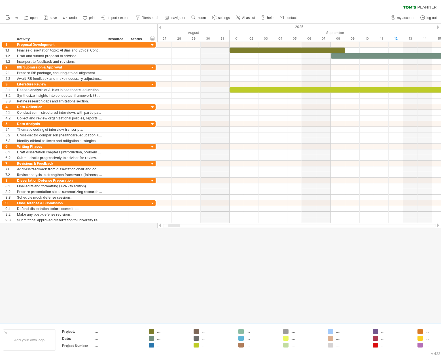
click at [437, 226] on div at bounding box center [437, 226] width 5 height 4
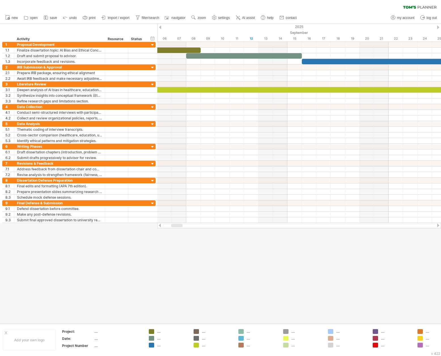
click at [437, 226] on div at bounding box center [437, 226] width 5 height 4
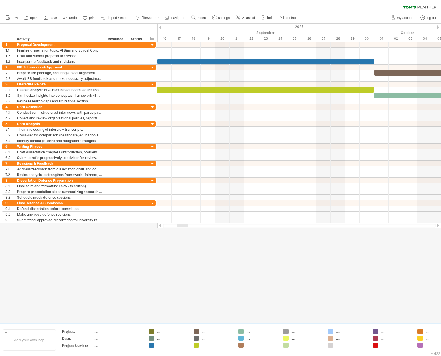
click at [158, 226] on div at bounding box center [159, 226] width 5 height 4
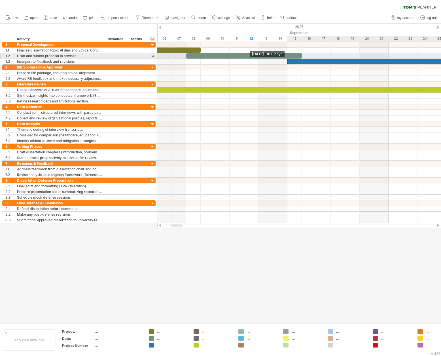
drag, startPoint x: 302, startPoint y: 59, endPoint x: 288, endPoint y: 58, distance: 13.9
click at [186, 58] on div at bounding box center [186, 53] width 0 height 23
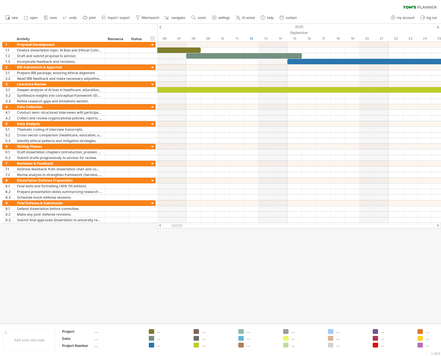
click at [438, 226] on div at bounding box center [437, 226] width 5 height 4
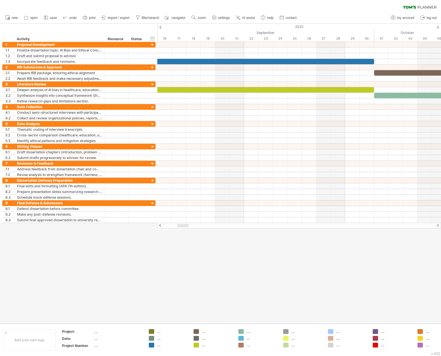
click at [438, 226] on div at bounding box center [437, 226] width 5 height 4
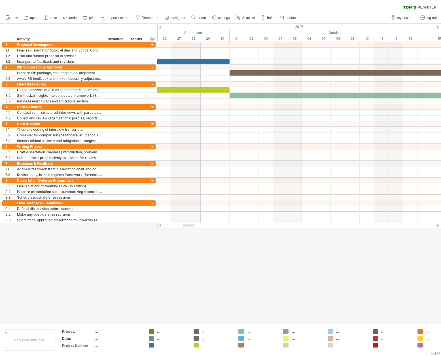
click at [438, 226] on div at bounding box center [437, 226] width 5 height 4
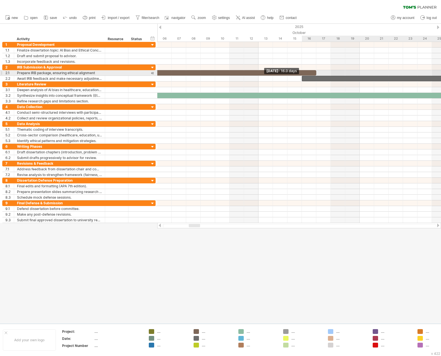
drag, startPoint x: 316, startPoint y: 77, endPoint x: 301, endPoint y: 76, distance: 15.0
click at [301, 76] on div "[DATE] [DATE] - 16.0 days" at bounding box center [298, 132] width 283 height 181
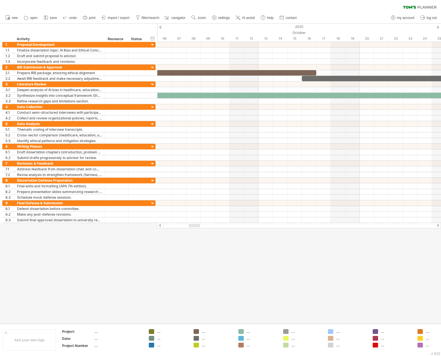
click at [437, 225] on div at bounding box center [437, 226] width 5 height 4
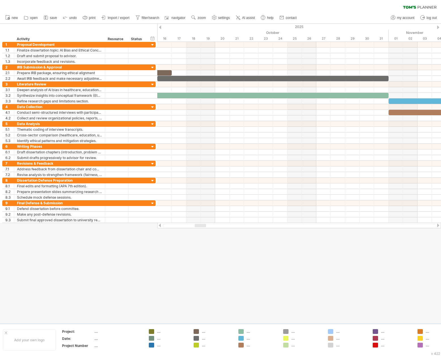
click at [159, 225] on div at bounding box center [159, 226] width 5 height 4
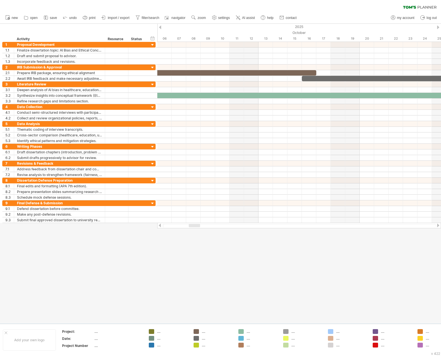
click at [159, 225] on div at bounding box center [159, 226] width 5 height 4
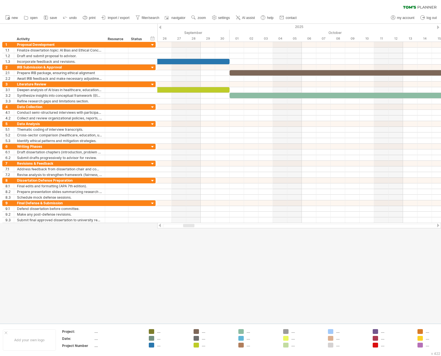
click at [160, 226] on div at bounding box center [159, 226] width 5 height 4
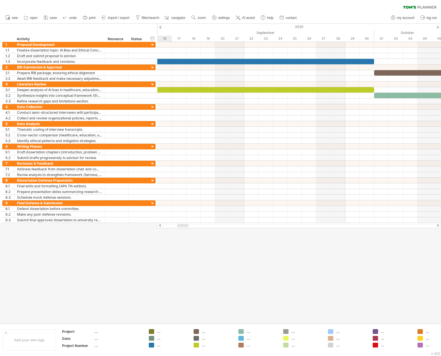
click at [159, 226] on div at bounding box center [159, 226] width 5 height 4
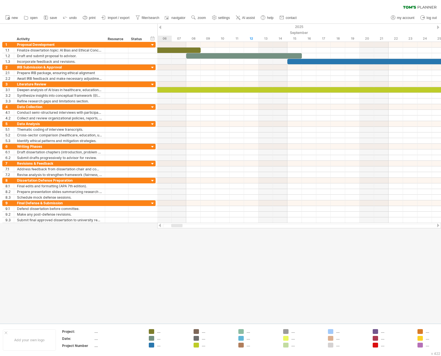
click at [159, 226] on div at bounding box center [159, 226] width 5 height 4
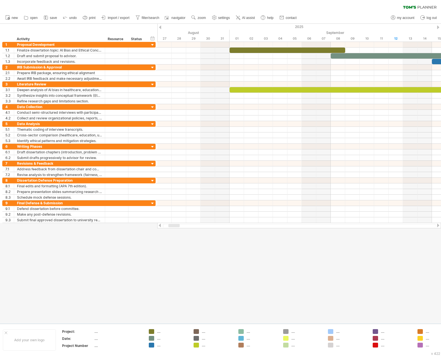
click at [439, 226] on div at bounding box center [437, 226] width 5 height 4
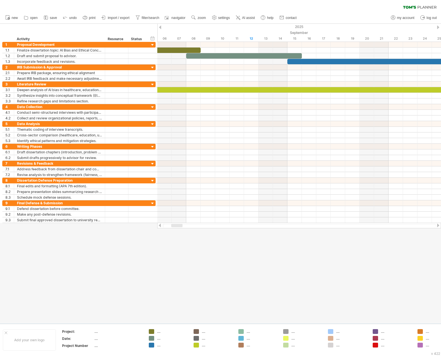
click at [439, 226] on div at bounding box center [437, 226] width 5 height 4
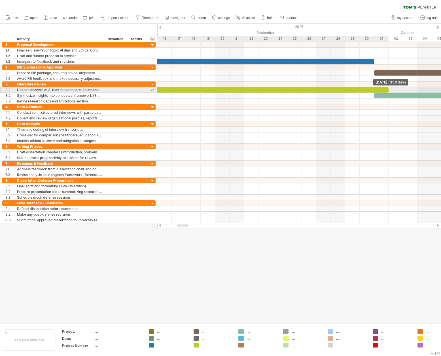
drag, startPoint x: 374, startPoint y: 89, endPoint x: 386, endPoint y: 92, distance: 12.6
click at [386, 92] on div at bounding box center [165, 89] width 448 height 5
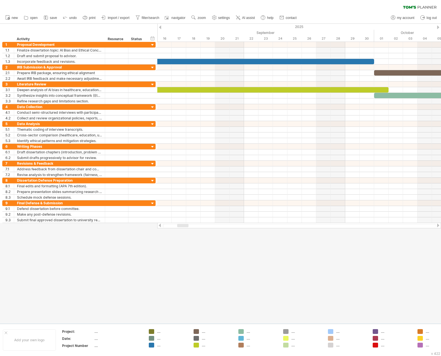
click at [438, 224] on div at bounding box center [437, 226] width 5 height 4
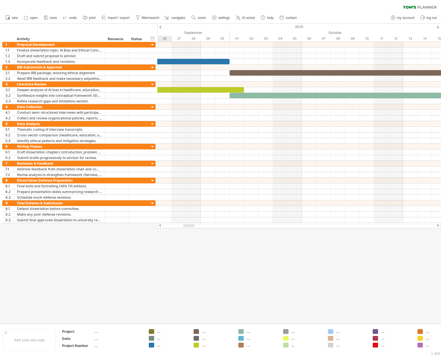
click at [438, 224] on div at bounding box center [437, 226] width 5 height 4
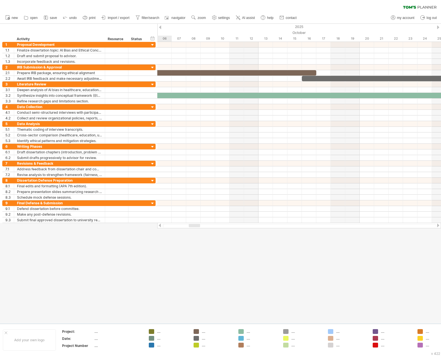
click at [438, 224] on div at bounding box center [437, 226] width 5 height 4
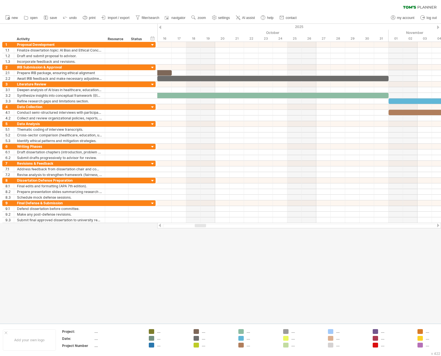
click at [437, 225] on div at bounding box center [437, 226] width 5 height 4
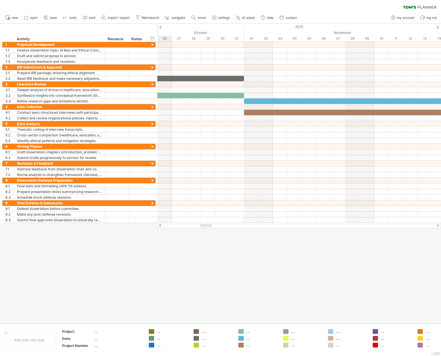
click at [437, 225] on div at bounding box center [437, 226] width 5 height 4
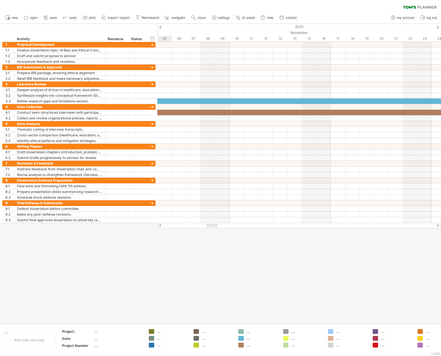
click at [437, 225] on div at bounding box center [437, 226] width 5 height 4
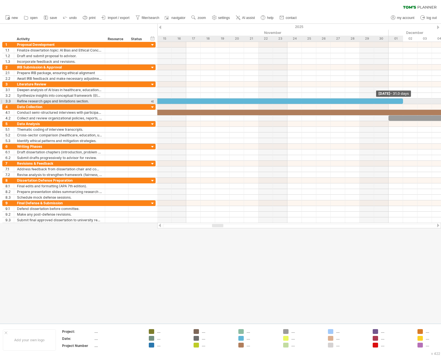
drag, startPoint x: 388, startPoint y: 101, endPoint x: 400, endPoint y: 102, distance: 12.5
click at [400, 102] on div at bounding box center [179, 101] width 448 height 5
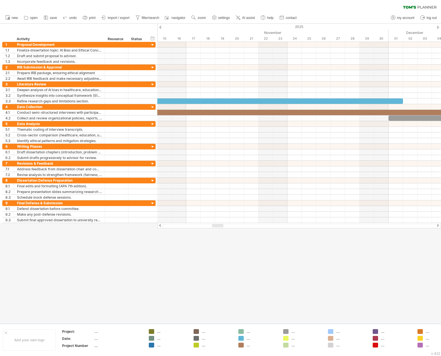
click at [160, 225] on div at bounding box center [159, 226] width 5 height 4
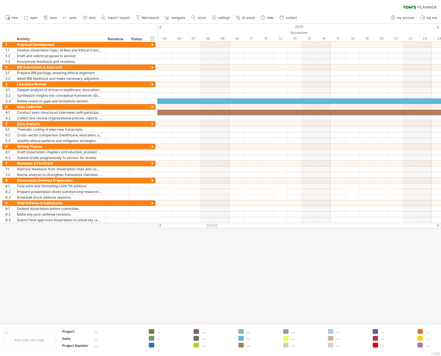
click at [160, 225] on div at bounding box center [159, 226] width 5 height 4
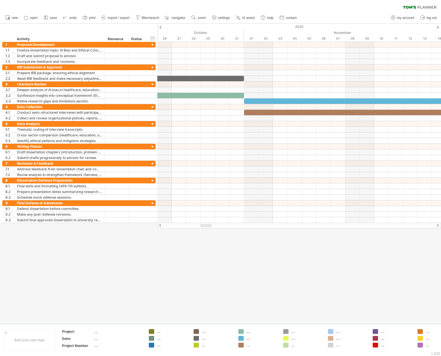
click at [437, 223] on div at bounding box center [298, 226] width 283 height 6
click at [438, 226] on div at bounding box center [437, 226] width 5 height 4
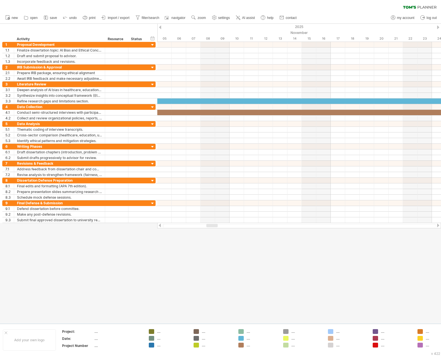
click at [438, 226] on div at bounding box center [437, 226] width 5 height 4
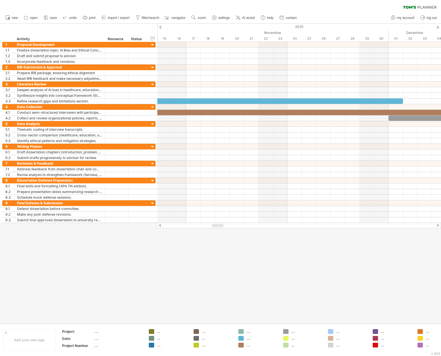
click at [438, 226] on div at bounding box center [437, 226] width 5 height 4
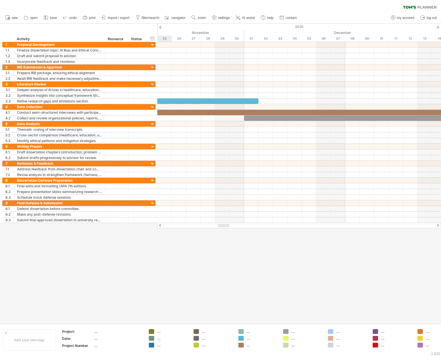
click at [438, 226] on div at bounding box center [437, 226] width 5 height 4
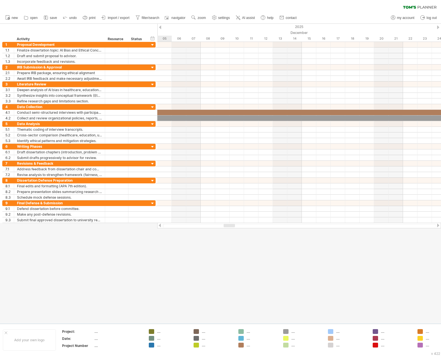
click at [438, 226] on div at bounding box center [437, 226] width 5 height 4
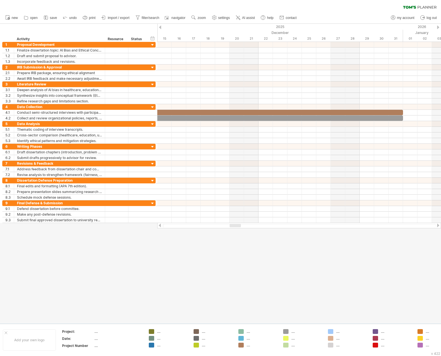
click at [159, 225] on div at bounding box center [159, 226] width 5 height 4
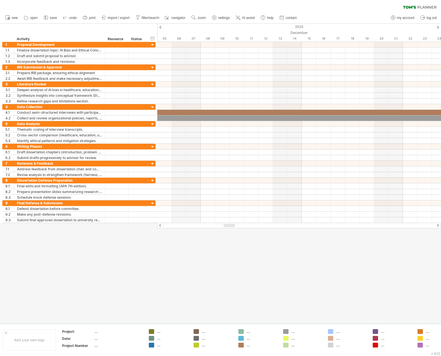
click at [159, 225] on div at bounding box center [159, 226] width 5 height 4
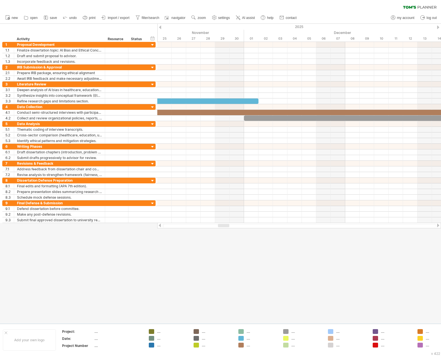
click at [438, 225] on div at bounding box center [437, 226] width 5 height 4
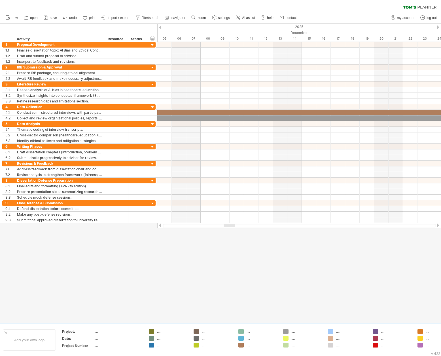
click at [438, 225] on div at bounding box center [437, 226] width 5 height 4
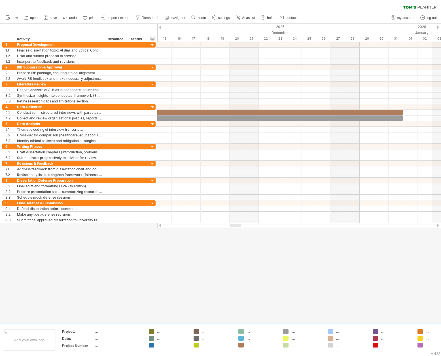
click at [438, 225] on div at bounding box center [437, 226] width 5 height 4
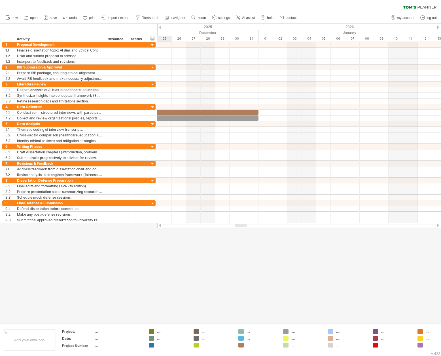
click at [438, 225] on div at bounding box center [437, 226] width 5 height 4
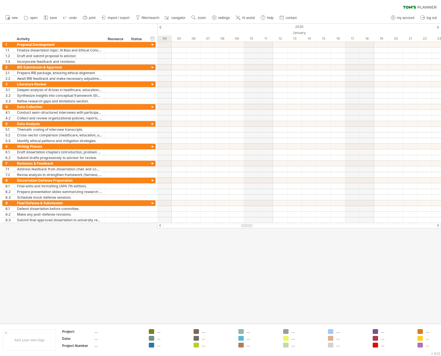
click at [438, 225] on div at bounding box center [437, 226] width 5 height 4
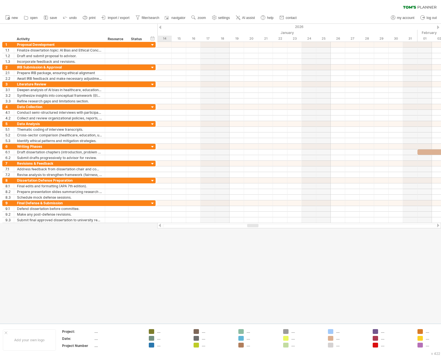
click at [438, 225] on div at bounding box center [437, 226] width 5 height 4
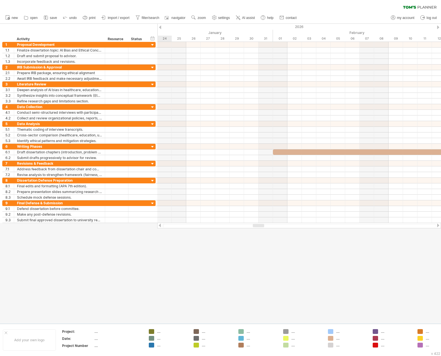
click at [438, 225] on div at bounding box center [437, 226] width 5 height 4
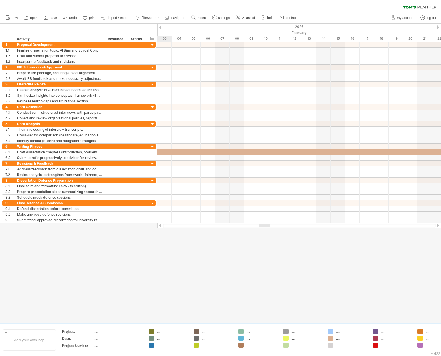
click at [438, 225] on div at bounding box center [437, 226] width 5 height 4
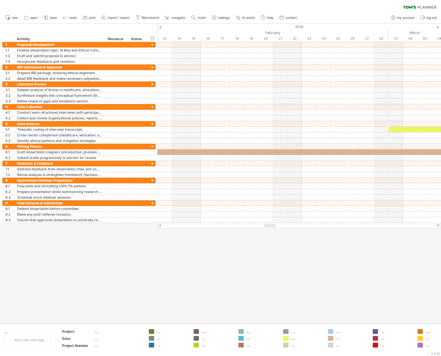
click at [438, 225] on div at bounding box center [437, 226] width 5 height 4
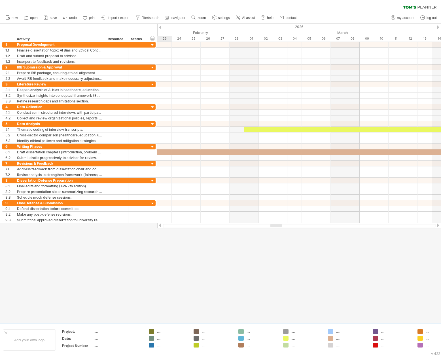
click at [438, 225] on div at bounding box center [437, 226] width 5 height 4
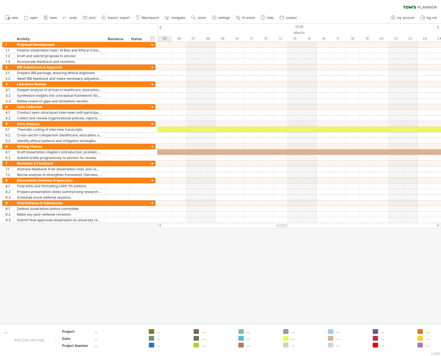
click at [438, 225] on div at bounding box center [437, 226] width 5 height 4
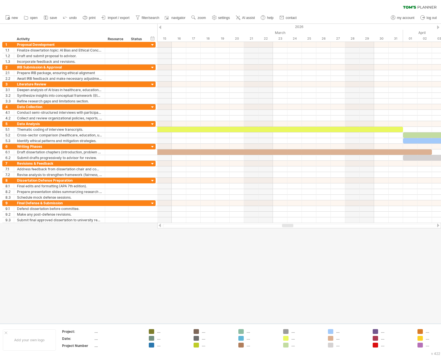
click at [437, 225] on div at bounding box center [437, 226] width 5 height 4
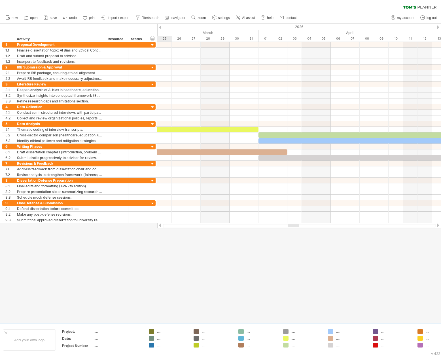
click at [437, 225] on div at bounding box center [437, 226] width 5 height 4
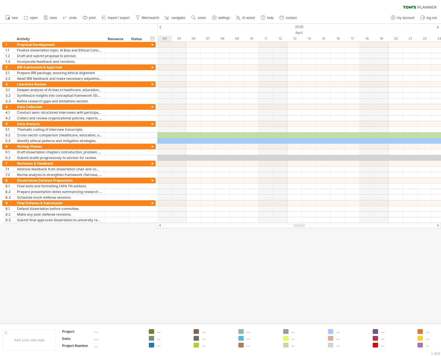
click at [437, 225] on div at bounding box center [437, 226] width 5 height 4
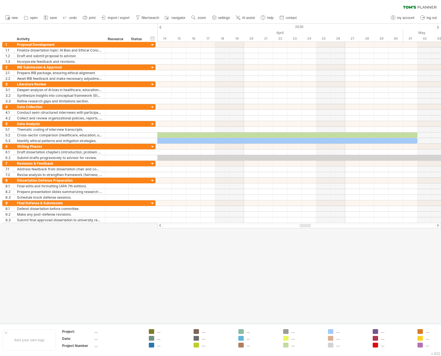
click at [160, 226] on div at bounding box center [159, 226] width 5 height 4
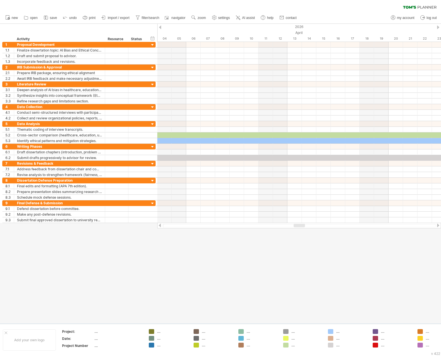
click at [160, 226] on div at bounding box center [159, 226] width 5 height 4
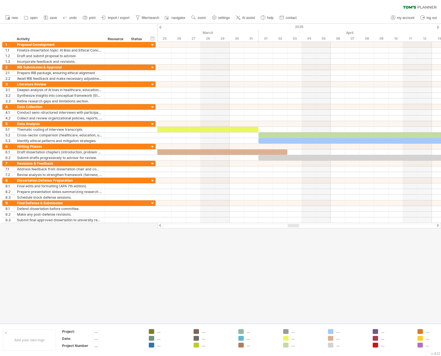
click at [160, 225] on div at bounding box center [159, 226] width 5 height 4
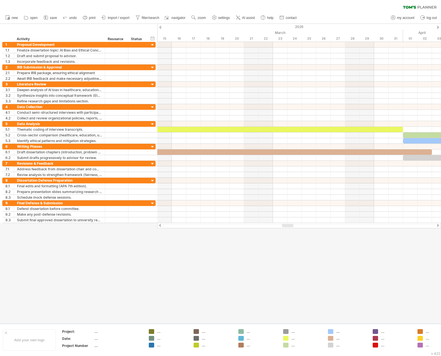
click at [160, 225] on div at bounding box center [159, 226] width 5 height 4
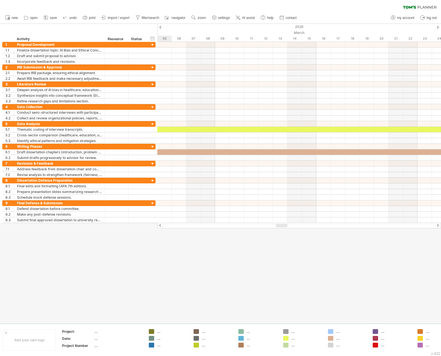
click at [160, 225] on div at bounding box center [159, 226] width 5 height 4
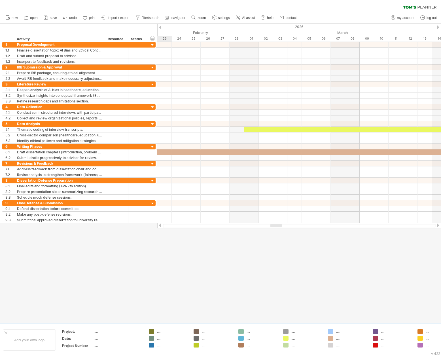
click at [160, 225] on div at bounding box center [159, 226] width 5 height 4
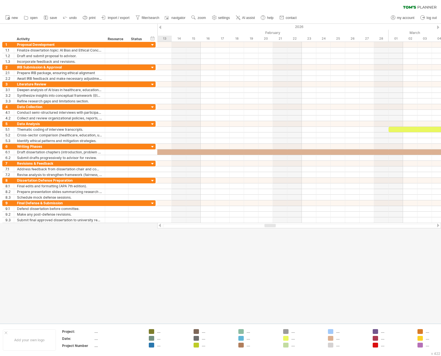
click at [161, 225] on div at bounding box center [159, 226] width 5 height 4
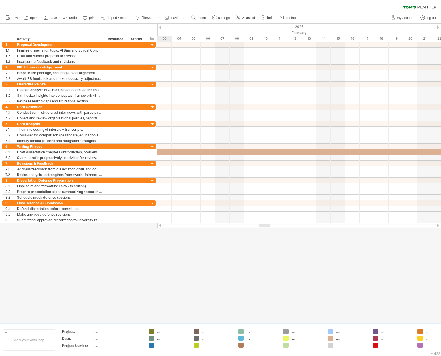
click at [161, 225] on div at bounding box center [159, 226] width 5 height 4
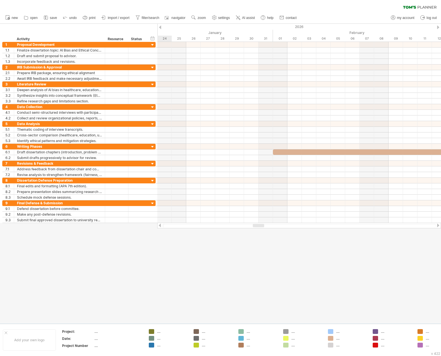
click at [161, 225] on div at bounding box center [159, 226] width 5 height 4
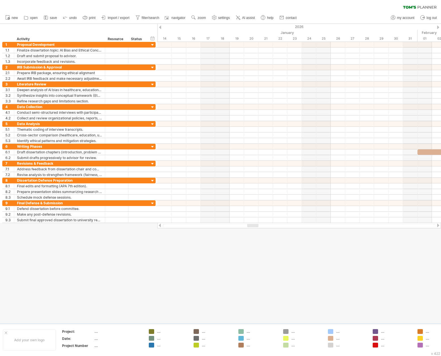
click at [437, 224] on div at bounding box center [437, 226] width 5 height 4
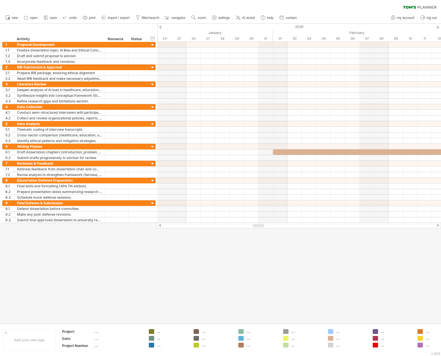
click at [437, 224] on div at bounding box center [437, 226] width 5 height 4
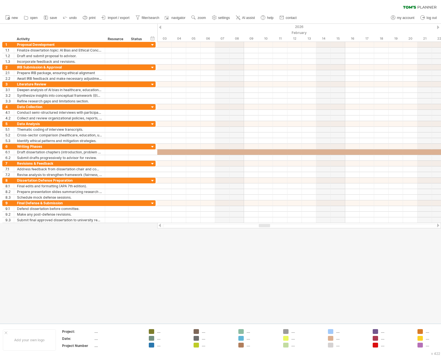
click at [437, 224] on div at bounding box center [437, 226] width 5 height 4
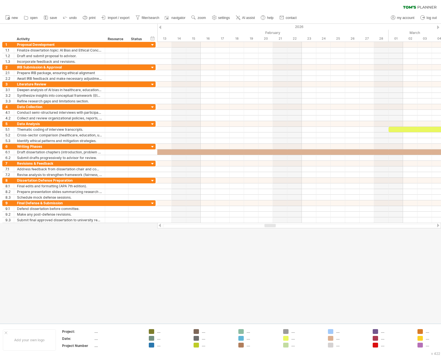
click at [437, 224] on div at bounding box center [437, 226] width 5 height 4
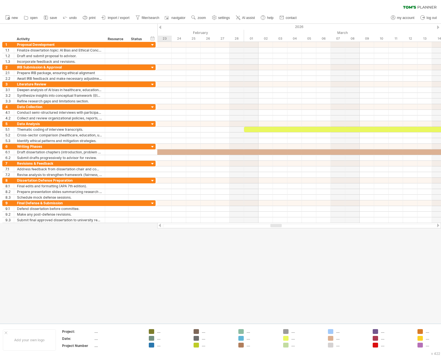
click at [437, 224] on div at bounding box center [437, 226] width 5 height 4
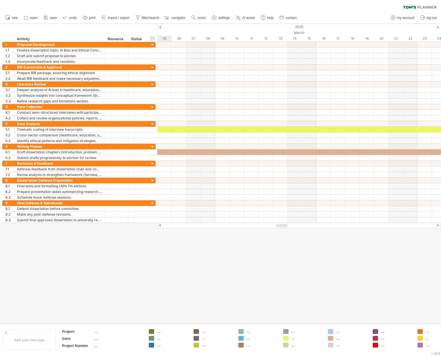
click at [437, 224] on div at bounding box center [437, 226] width 5 height 4
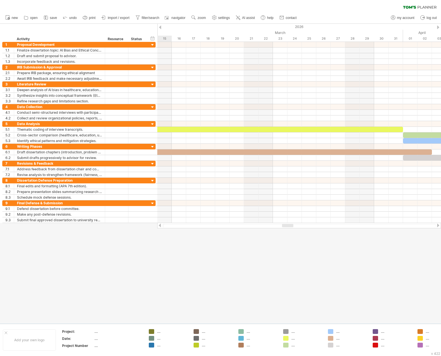
click at [437, 224] on div at bounding box center [437, 226] width 5 height 4
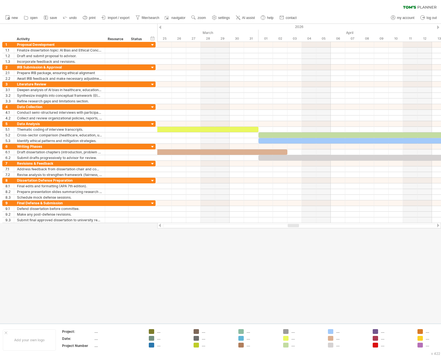
click at [437, 225] on div at bounding box center [437, 226] width 5 height 4
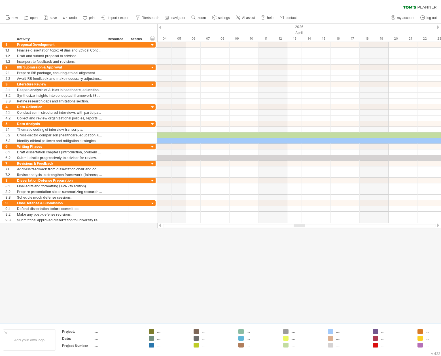
click at [437, 225] on div at bounding box center [437, 226] width 5 height 4
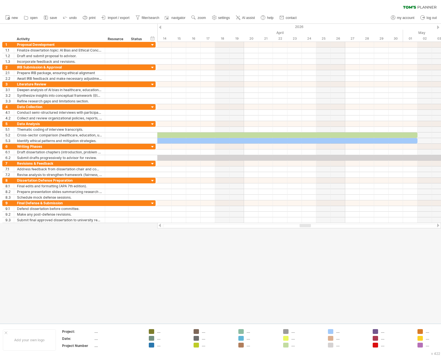
click at [437, 225] on div at bounding box center [437, 226] width 5 height 4
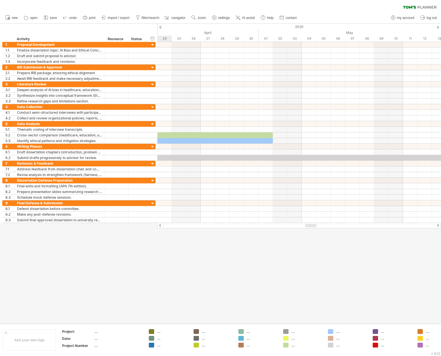
click at [437, 225] on div at bounding box center [437, 226] width 5 height 4
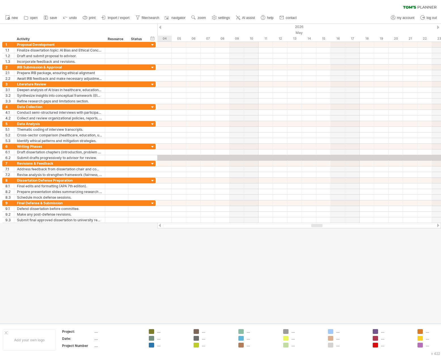
click at [437, 225] on div at bounding box center [437, 226] width 5 height 4
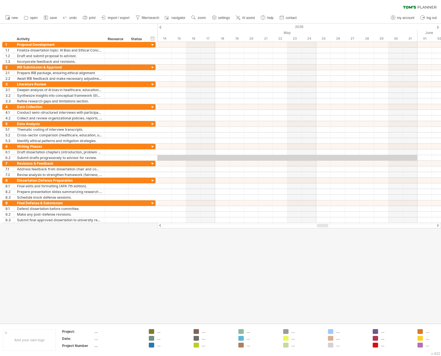
click at [438, 225] on div at bounding box center [437, 226] width 5 height 4
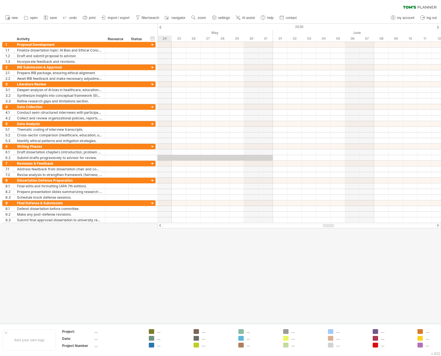
click at [437, 225] on div at bounding box center [437, 226] width 5 height 4
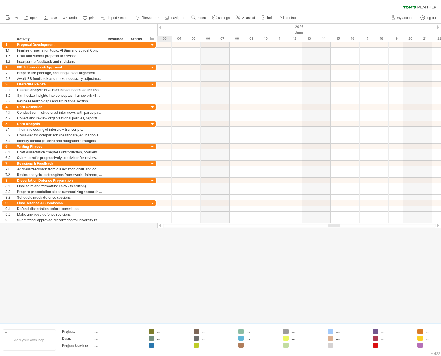
click at [437, 225] on div at bounding box center [437, 226] width 5 height 4
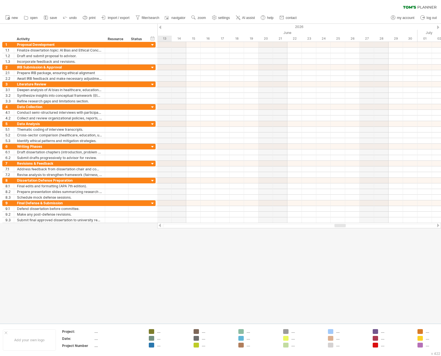
click at [437, 225] on div at bounding box center [437, 226] width 5 height 4
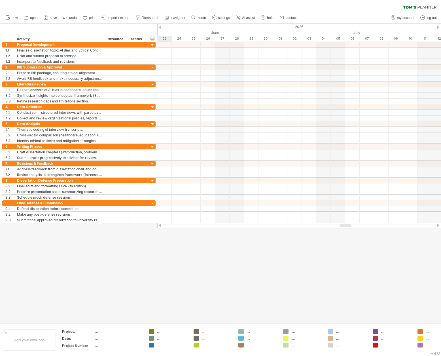
click at [437, 225] on div at bounding box center [437, 226] width 5 height 4
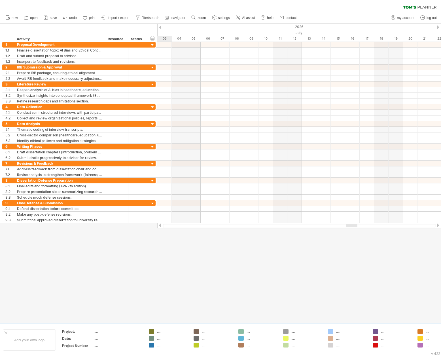
click at [437, 225] on div at bounding box center [437, 226] width 5 height 4
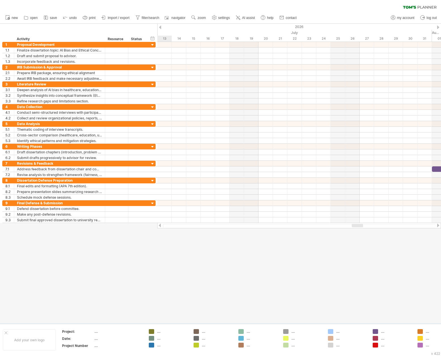
click at [437, 225] on div at bounding box center [437, 226] width 5 height 4
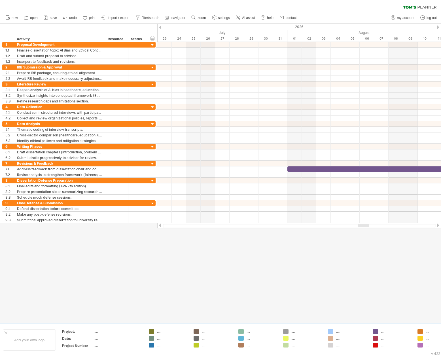
click at [438, 226] on div at bounding box center [437, 226] width 5 height 4
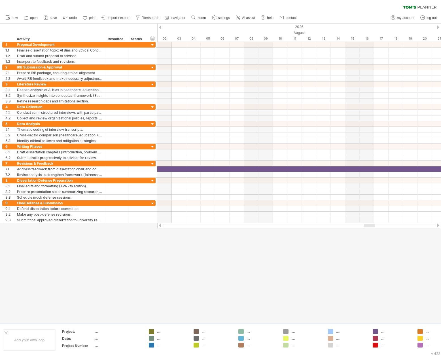
click at [438, 226] on div at bounding box center [437, 226] width 5 height 4
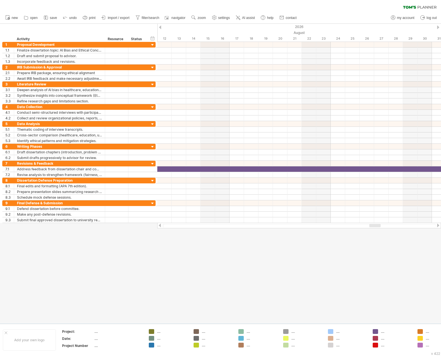
click at [438, 226] on div at bounding box center [437, 226] width 5 height 4
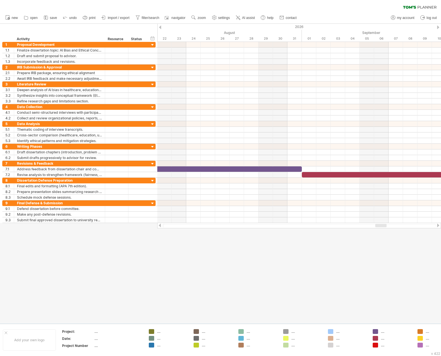
click at [439, 225] on div at bounding box center [437, 226] width 5 height 4
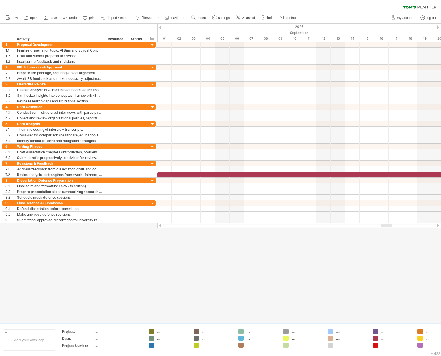
click at [439, 225] on div at bounding box center [437, 226] width 5 height 4
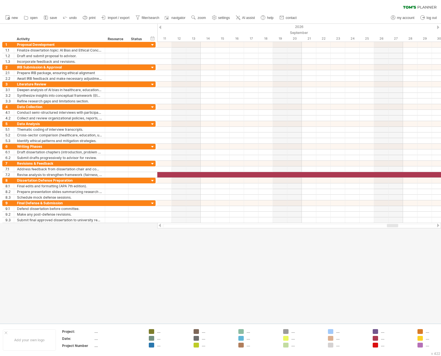
click at [439, 225] on div at bounding box center [437, 226] width 5 height 4
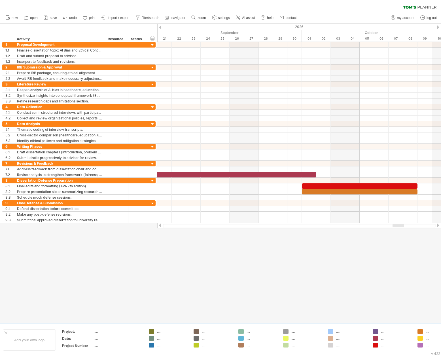
click at [437, 227] on div at bounding box center [437, 226] width 5 height 4
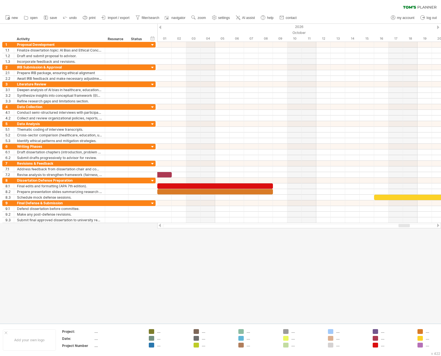
click at [439, 226] on div at bounding box center [437, 226] width 5 height 4
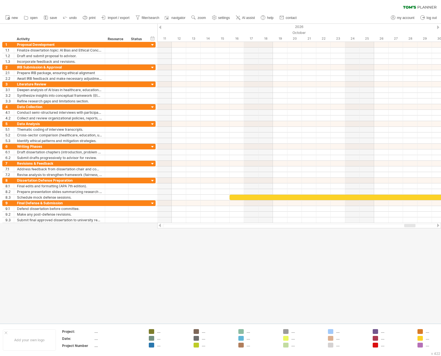
click at [439, 226] on div at bounding box center [437, 226] width 5 height 4
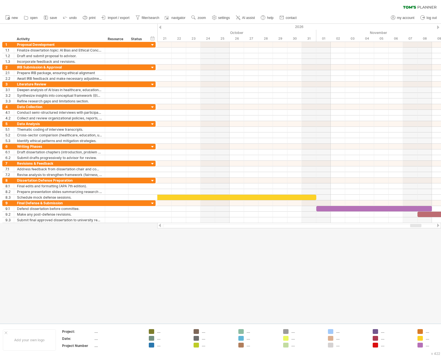
click at [438, 225] on div at bounding box center [437, 226] width 5 height 4
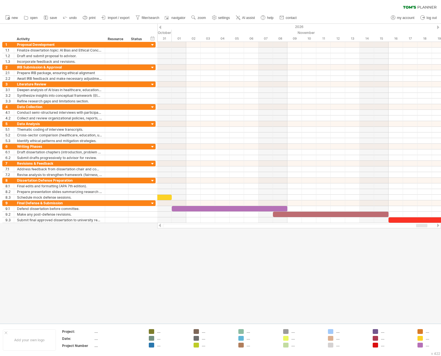
click at [438, 225] on div at bounding box center [437, 226] width 5 height 4
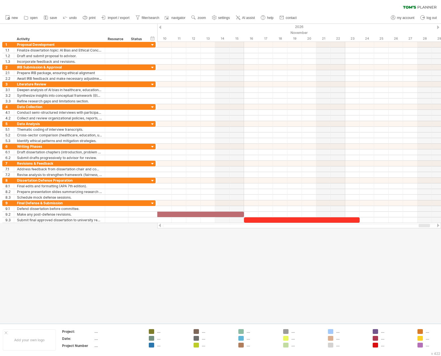
click at [438, 225] on div at bounding box center [437, 226] width 5 height 4
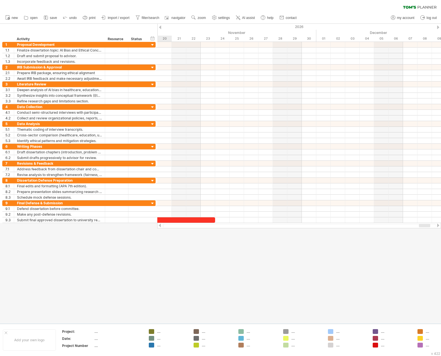
click at [438, 225] on div at bounding box center [437, 226] width 5 height 4
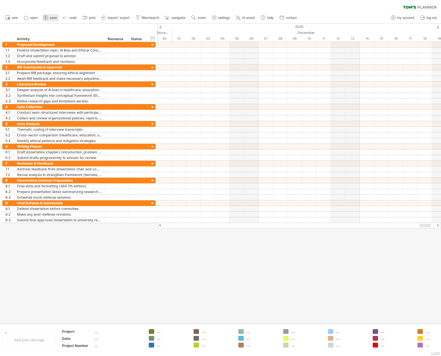
click at [48, 15] on icon at bounding box center [46, 18] width 6 height 6
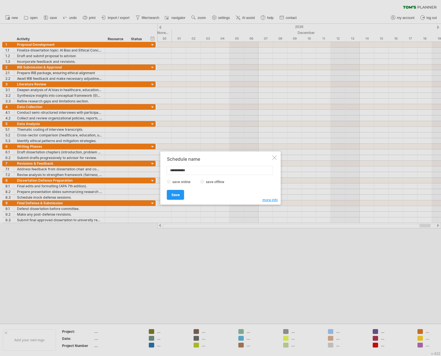
drag, startPoint x: 195, startPoint y: 169, endPoint x: 151, endPoint y: 171, distance: 44.2
click at [150, 171] on div "Trying to reach [DOMAIN_NAME] Connected again... 0% clear filter new 1" at bounding box center [220, 178] width 441 height 356
type input "**********"
click at [181, 195] on link "Save" at bounding box center [175, 195] width 17 height 10
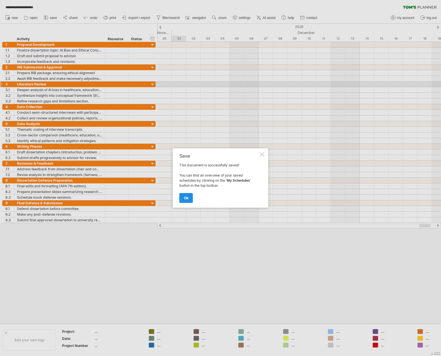
click at [186, 198] on span "ok" at bounding box center [186, 198] width 5 height 4
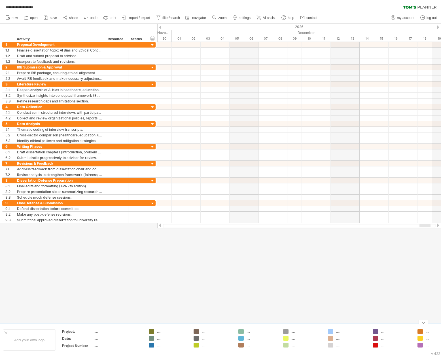
click at [382, 333] on div "...." at bounding box center [396, 331] width 31 height 5
click at [157, 332] on div "...." at bounding box center [168, 331] width 39 height 5
click at [95, 332] on div "...." at bounding box center [118, 331] width 48 height 5
type input "**********"
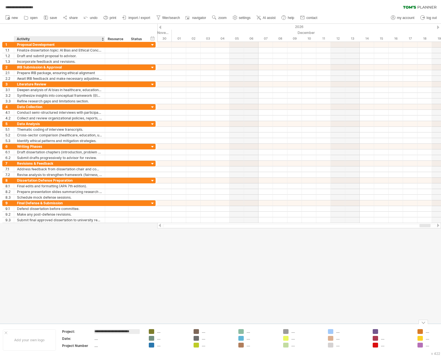
click at [95, 340] on div "...." at bounding box center [118, 338] width 48 height 5
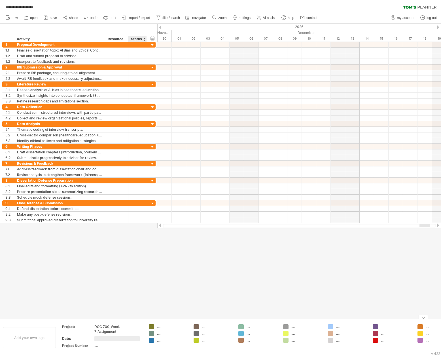
type input "*"
type input "**********"
click at [97, 347] on div "...." at bounding box center [118, 345] width 48 height 5
type input "***"
click at [160, 328] on div "...." at bounding box center [172, 326] width 31 height 5
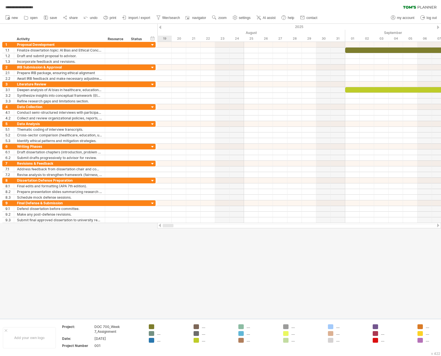
drag, startPoint x: 427, startPoint y: 225, endPoint x: 167, endPoint y: 231, distance: 260.3
click at [167, 231] on div "**********" at bounding box center [220, 178] width 441 height 356
click at [159, 325] on div at bounding box center [172, 326] width 31 height 5
type input "**********"
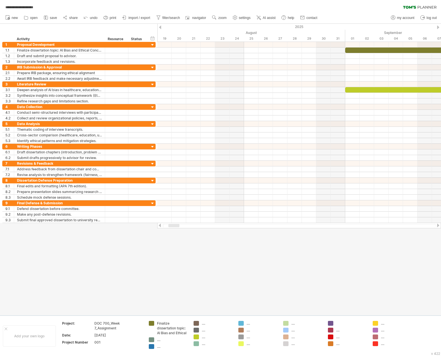
click at [437, 224] on div at bounding box center [437, 226] width 5 height 4
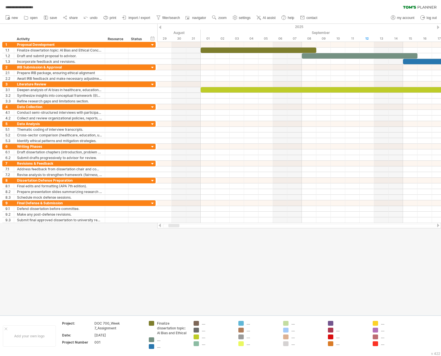
click at [160, 227] on div at bounding box center [159, 226] width 5 height 4
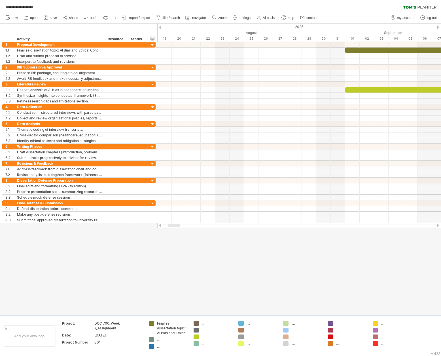
click at [437, 225] on div at bounding box center [437, 226] width 5 height 4
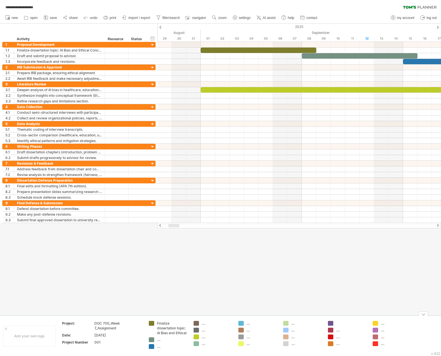
click at [158, 340] on div "...." at bounding box center [172, 340] width 31 height 5
click at [172, 328] on div "Finalize dissertation topic: AI Bias and Ethical" at bounding box center [172, 328] width 31 height 14
click at [183, 330] on div "Finalize dissertation topic: AI Bias and Ethical" at bounding box center [172, 328] width 31 height 14
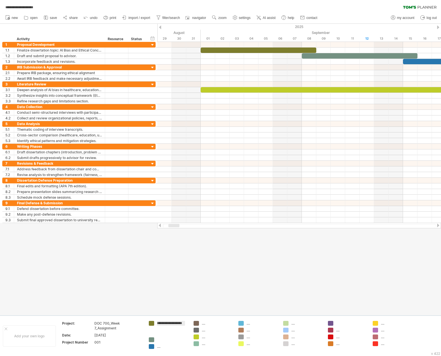
scroll to position [0, 0]
type input "*"
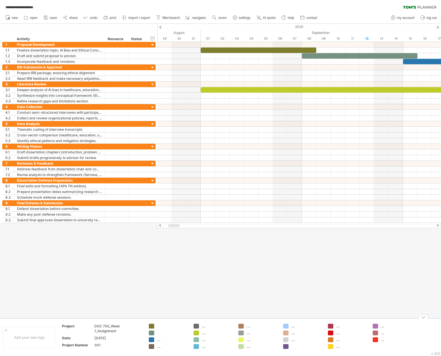
click at [157, 326] on div at bounding box center [172, 326] width 31 height 5
click at [159, 328] on input "text" at bounding box center [171, 326] width 28 height 5
type input "**********"
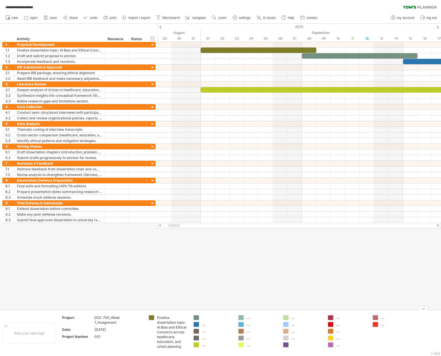
click at [204, 319] on div at bounding box center [217, 317] width 31 height 5
click at [203, 316] on div at bounding box center [217, 317] width 31 height 5
click at [202, 319] on input "text" at bounding box center [216, 317] width 28 height 5
type input "**********"
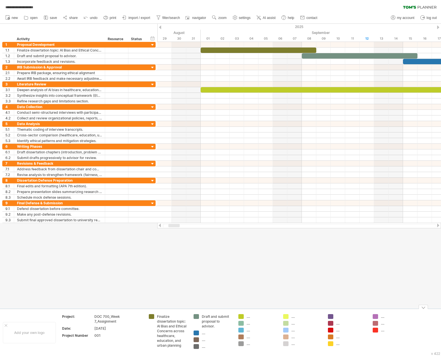
click at [206, 334] on div "...." at bounding box center [217, 333] width 31 height 5
drag, startPoint x: 201, startPoint y: 333, endPoint x: 205, endPoint y: 333, distance: 4.0
click at [201, 333] on div at bounding box center [212, 333] width 39 height 5
click at [206, 333] on div at bounding box center [217, 333] width 31 height 5
type input "**********"
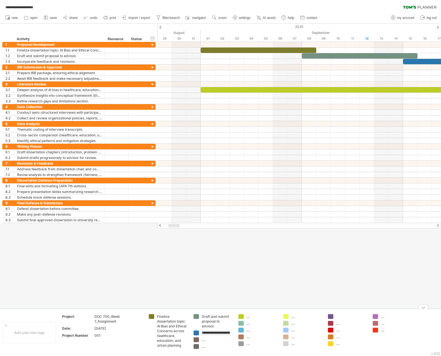
scroll to position [0, 30]
click at [249, 318] on div "...." at bounding box center [261, 317] width 31 height 5
click at [249, 318] on div at bounding box center [261, 317] width 31 height 5
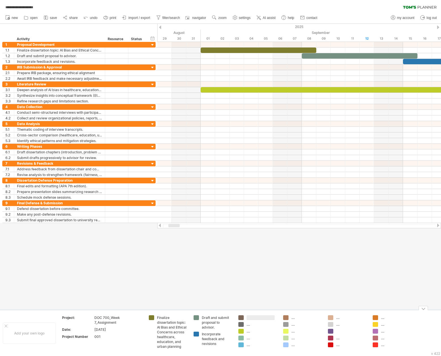
type input "**********"
click at [249, 332] on div "...." at bounding box center [261, 333] width 31 height 5
click at [252, 334] on div at bounding box center [261, 333] width 31 height 5
type input "**********"
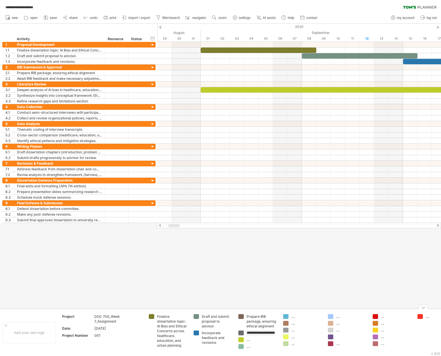
scroll to position [0, 60]
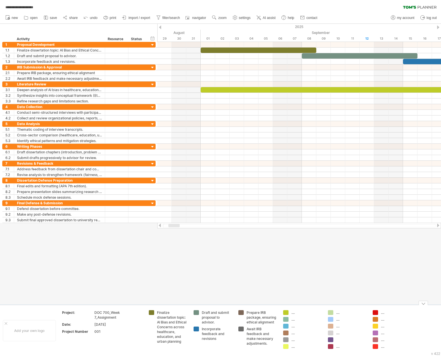
click at [293, 314] on div "...." at bounding box center [306, 312] width 31 height 5
click at [294, 313] on div at bounding box center [306, 312] width 31 height 5
type input "**********"
click at [293, 343] on div "...." at bounding box center [306, 343] width 31 height 5
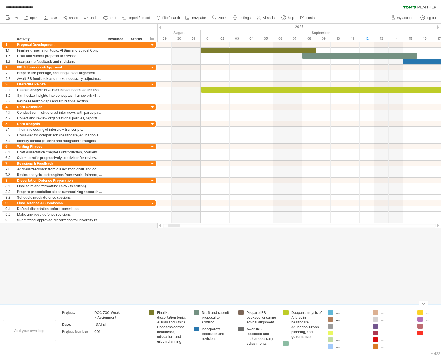
click at [288, 344] on div "**********" at bounding box center [220, 178] width 441 height 356
click at [294, 343] on div at bounding box center [306, 343] width 31 height 5
type input "**********"
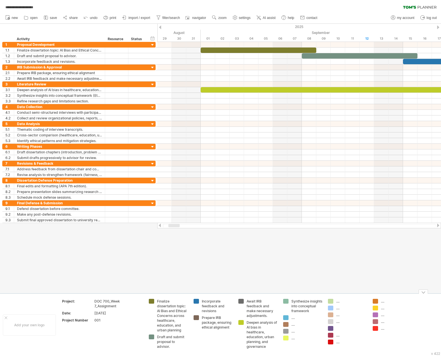
click at [293, 320] on div "...." at bounding box center [306, 317] width 31 height 5
click at [293, 320] on div at bounding box center [306, 317] width 31 height 5
type input "**********"
click at [294, 337] on div "...." at bounding box center [306, 334] width 31 height 5
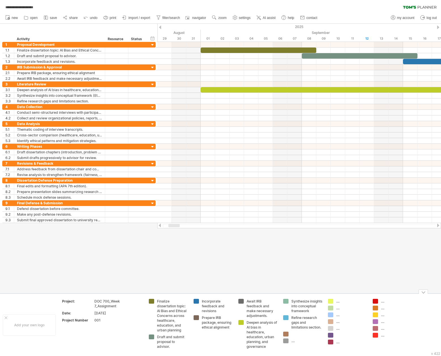
click at [292, 337] on div at bounding box center [306, 334] width 31 height 5
type input "**********"
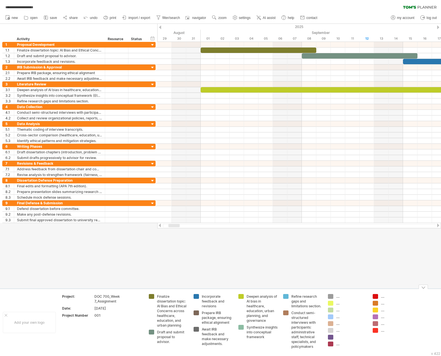
click at [340, 297] on div "...." at bounding box center [351, 296] width 31 height 5
click at [336, 297] on div at bounding box center [351, 296] width 31 height 5
type input "**********"
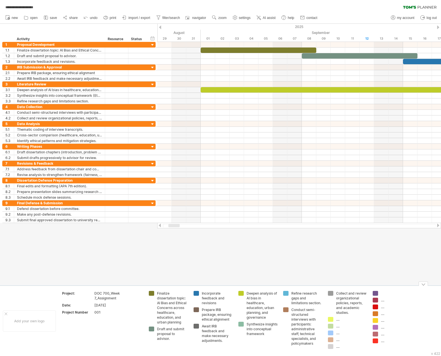
click at [340, 319] on div "...." at bounding box center [351, 319] width 31 height 5
click at [339, 320] on div at bounding box center [351, 319] width 31 height 5
type input "**********"
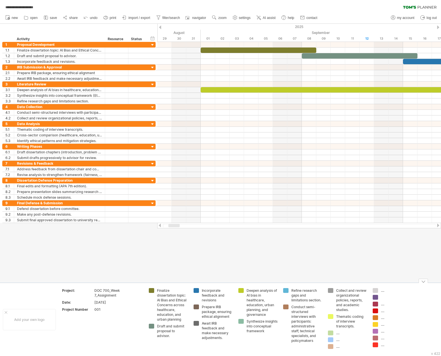
click at [337, 334] on div "...." at bounding box center [351, 333] width 31 height 5
type input "**********"
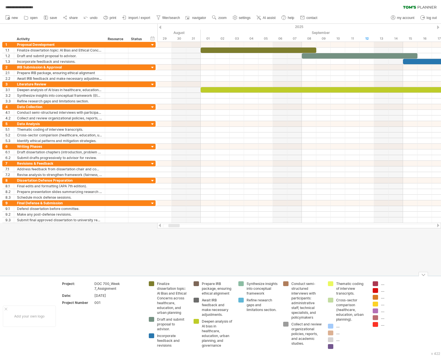
click at [339, 328] on div "...." at bounding box center [351, 326] width 31 height 5
type input "**********"
click at [340, 348] on div "...." at bounding box center [351, 346] width 31 height 5
click at [339, 346] on div at bounding box center [351, 346] width 31 height 5
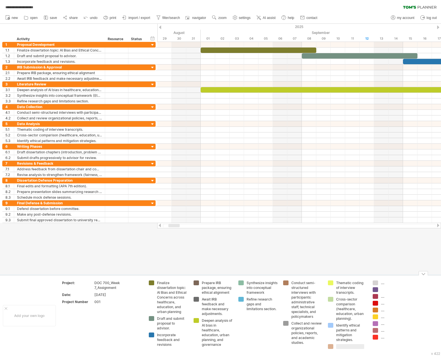
type input "**********"
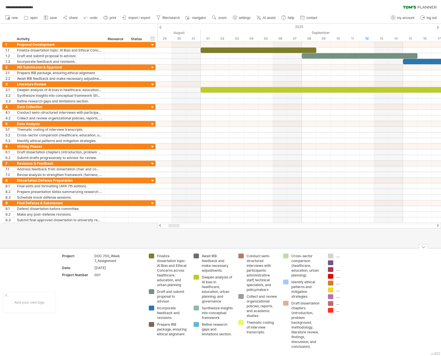
click at [338, 256] on div "...." at bounding box center [351, 256] width 31 height 5
type input "**********"
click at [343, 272] on div at bounding box center [351, 272] width 31 height 5
type input "**********"
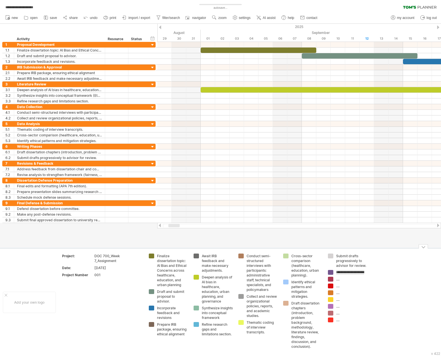
scroll to position [0, 66]
click at [340, 292] on div "...." at bounding box center [351, 293] width 31 height 5
type input "**********"
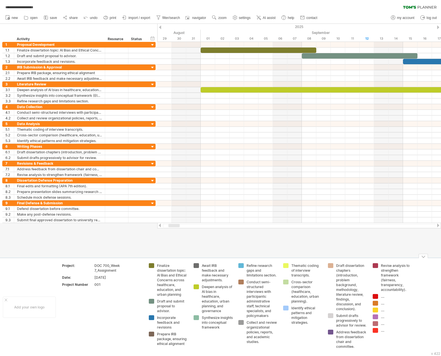
click at [387, 296] on div "...." at bounding box center [396, 296] width 31 height 5
click at [386, 298] on div at bounding box center [396, 296] width 31 height 5
type input "**********"
click at [385, 313] on div "...." at bounding box center [396, 313] width 31 height 5
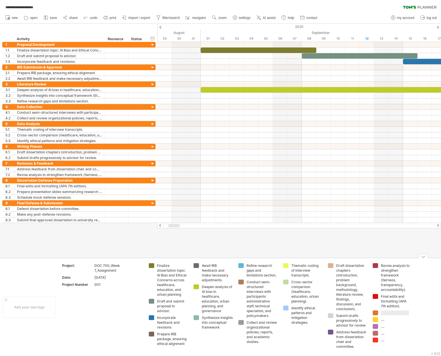
type input "**********"
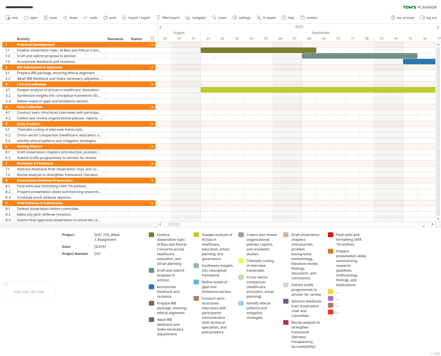
click at [341, 294] on div "...." at bounding box center [351, 291] width 31 height 5
type input "**********"
click at [339, 306] on div "...." at bounding box center [351, 303] width 31 height 5
type input "**********"
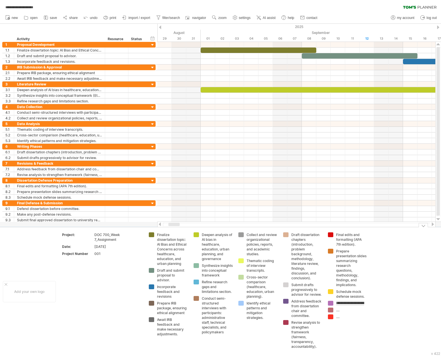
scroll to position [0, 35]
click at [337, 322] on div "...." at bounding box center [351, 319] width 31 height 5
type input "**********"
click at [341, 334] on div "...." at bounding box center [351, 331] width 31 height 5
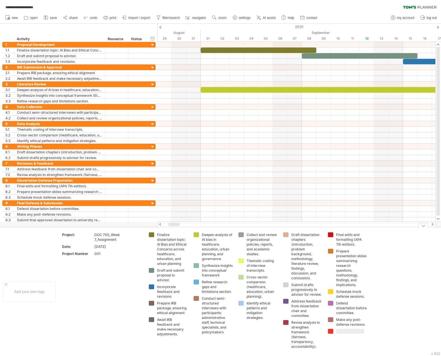
type input "**********"
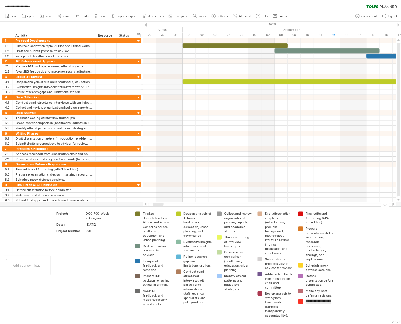
scroll to position [0, 67]
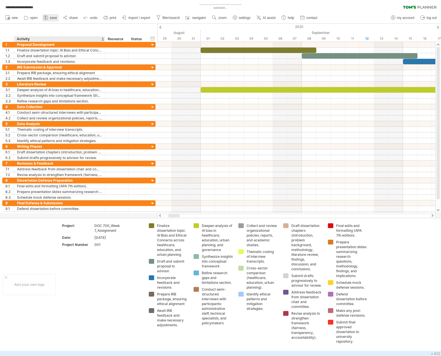
click at [46, 21] on link "save" at bounding box center [50, 17] width 16 height 7
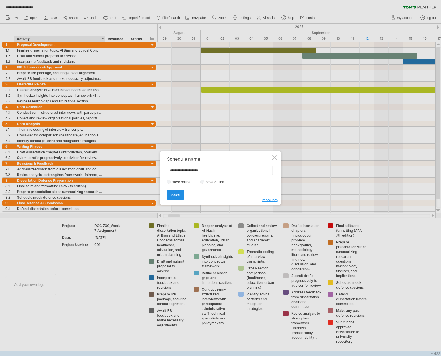
click at [173, 194] on span "Save" at bounding box center [175, 195] width 8 height 4
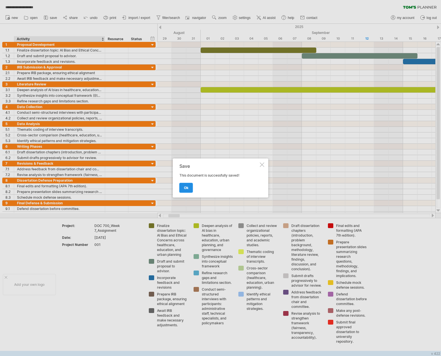
click at [188, 188] on link "ok" at bounding box center [186, 188] width 14 height 10
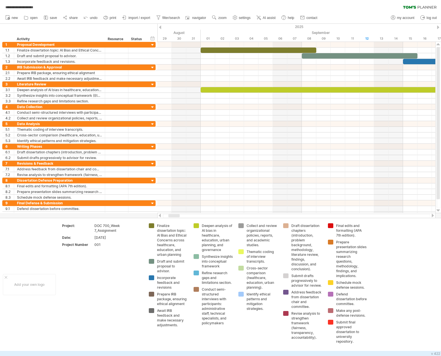
click at [432, 215] on div at bounding box center [432, 216] width 5 height 4
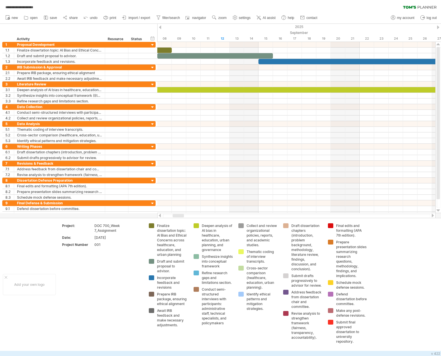
click at [432, 215] on div at bounding box center [432, 216] width 5 height 4
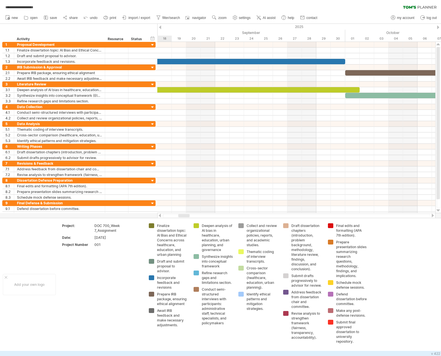
click at [432, 215] on div at bounding box center [432, 216] width 5 height 4
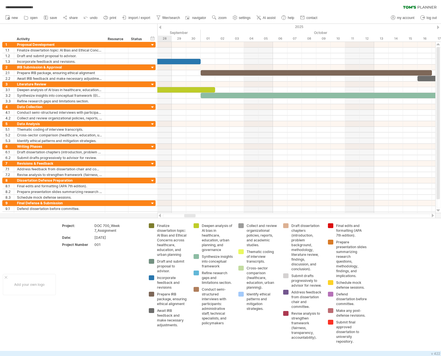
click at [432, 215] on div at bounding box center [432, 216] width 5 height 4
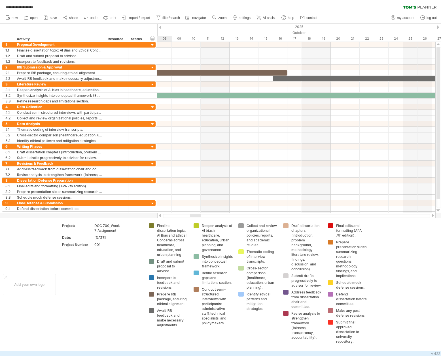
click at [432, 215] on div at bounding box center [432, 216] width 5 height 4
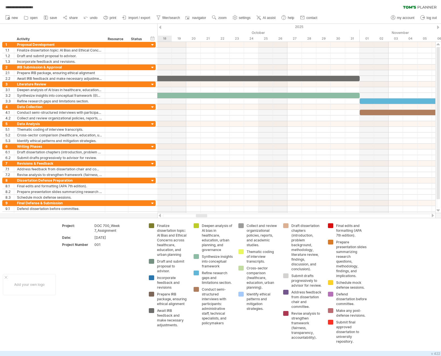
click at [432, 215] on div at bounding box center [432, 216] width 5 height 4
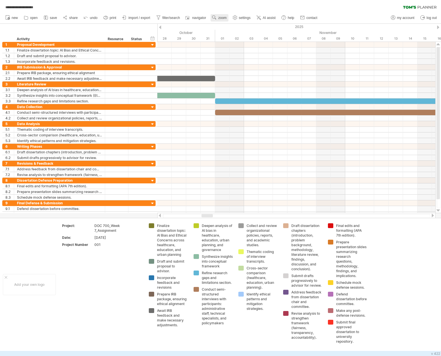
click at [217, 15] on link "zoom" at bounding box center [219, 17] width 18 height 7
click at [234, 25] on div "Month" at bounding box center [235, 22] width 31 height 9
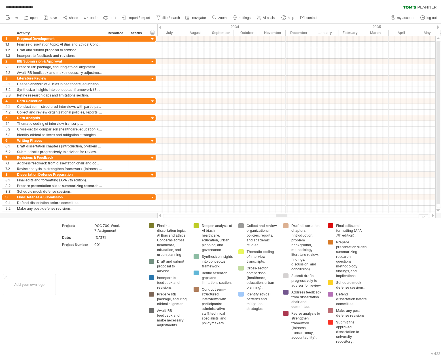
drag, startPoint x: 173, startPoint y: 217, endPoint x: 280, endPoint y: 227, distance: 108.1
click at [280, 227] on div "**********" at bounding box center [220, 178] width 441 height 356
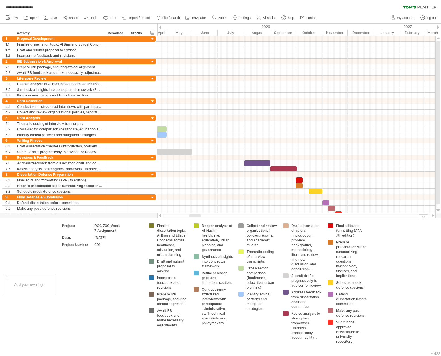
drag, startPoint x: 404, startPoint y: 216, endPoint x: 193, endPoint y: 219, distance: 211.0
click at [193, 219] on div "**********" at bounding box center [220, 178] width 441 height 356
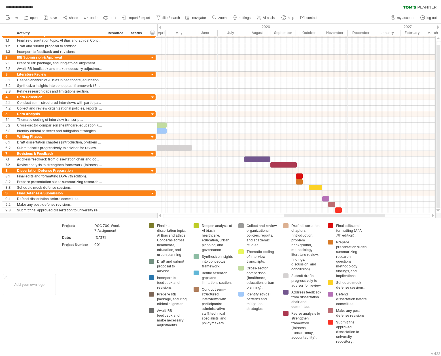
click at [159, 215] on div at bounding box center [159, 216] width 5 height 4
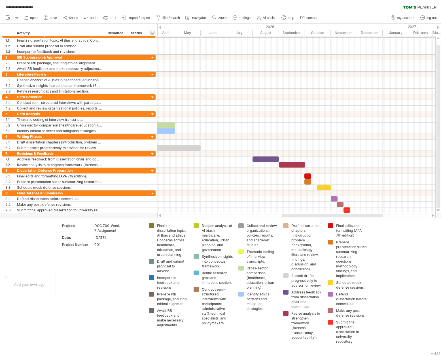
click at [159, 215] on div at bounding box center [159, 216] width 5 height 4
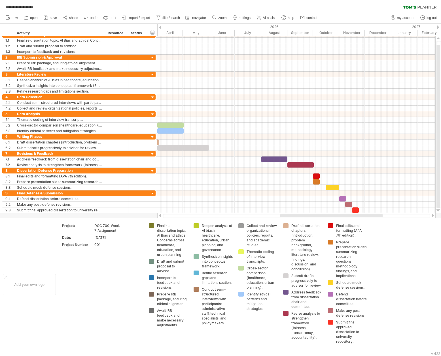
click at [159, 215] on div at bounding box center [159, 216] width 5 height 4
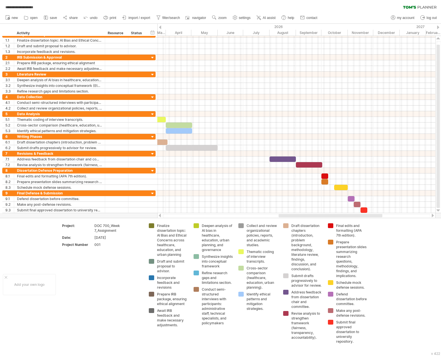
click at [159, 215] on div at bounding box center [159, 216] width 5 height 4
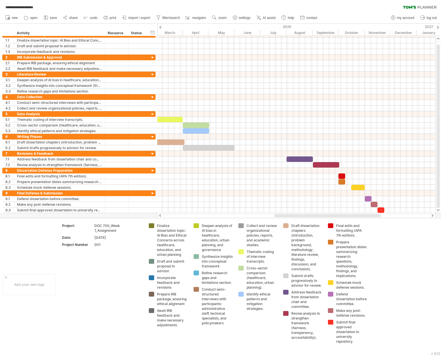
click at [159, 215] on div at bounding box center [159, 216] width 5 height 4
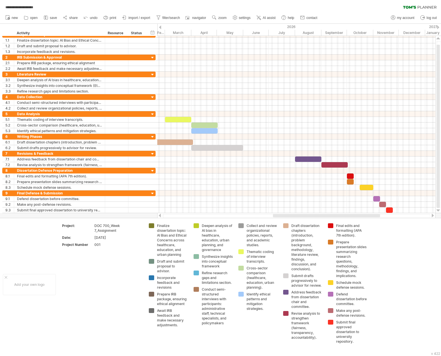
click at [159, 215] on div at bounding box center [159, 216] width 5 height 4
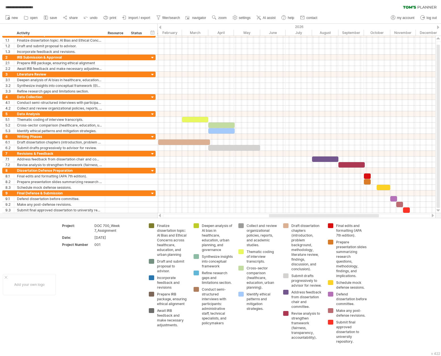
click at [159, 215] on div at bounding box center [159, 216] width 5 height 4
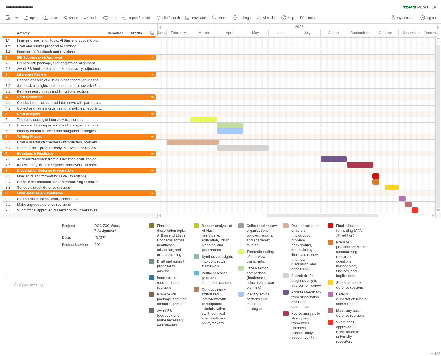
click at [159, 215] on div at bounding box center [159, 216] width 5 height 4
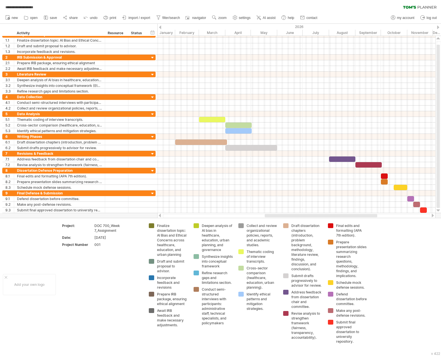
click at [159, 215] on div at bounding box center [159, 216] width 5 height 4
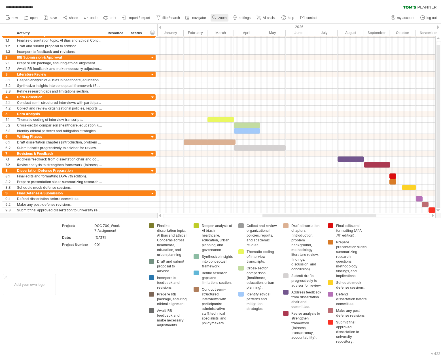
click at [219, 20] on span "zoom" at bounding box center [222, 18] width 8 height 4
click at [81, 284] on td "Project: DOC 700_Week 7_Assignment Date: [DATE] Project Number 001" at bounding box center [102, 284] width 87 height 123
click at [107, 18] on icon at bounding box center [106, 18] width 6 height 6
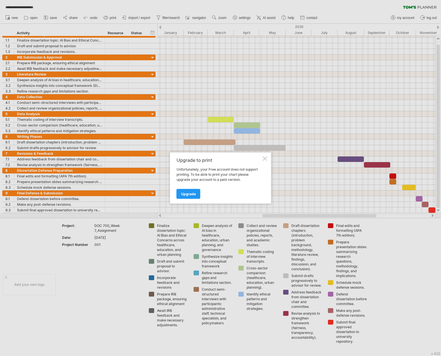
click at [264, 158] on div at bounding box center [264, 159] width 5 height 5
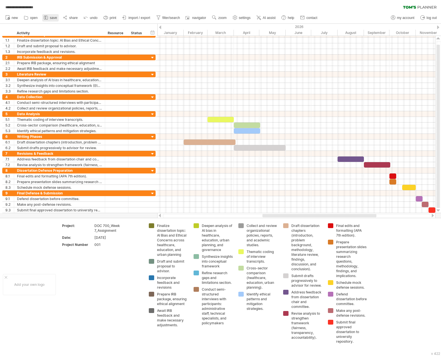
click at [52, 16] on span "save" at bounding box center [53, 18] width 7 height 4
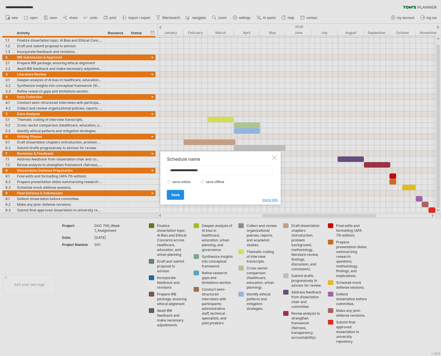
click at [176, 195] on span "Save" at bounding box center [175, 195] width 8 height 4
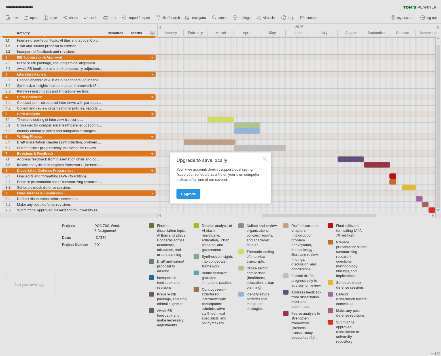
click at [263, 159] on div at bounding box center [264, 159] width 5 height 5
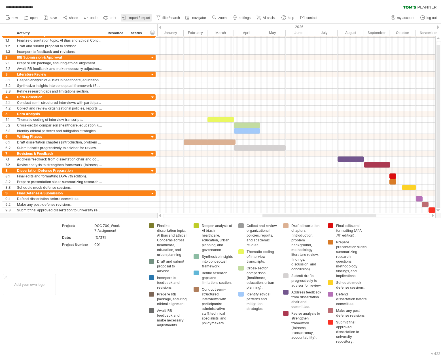
click at [133, 17] on span "import / export" at bounding box center [139, 18] width 22 height 4
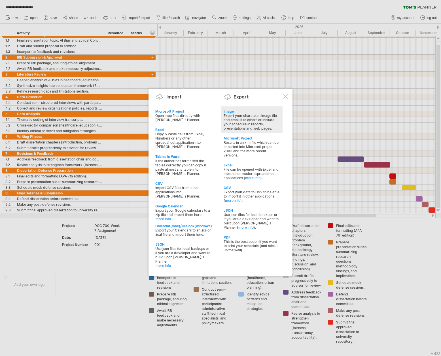
click at [242, 121] on div "Export your chart to an image file and email it to others or include your sched…" at bounding box center [251, 122] width 56 height 17
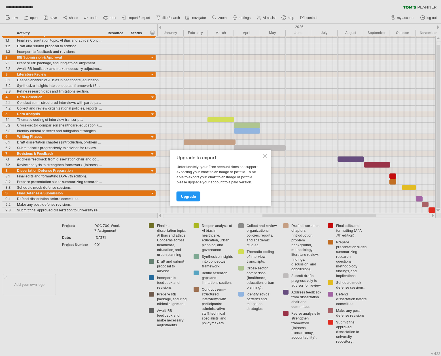
click at [264, 157] on div at bounding box center [264, 156] width 5 height 5
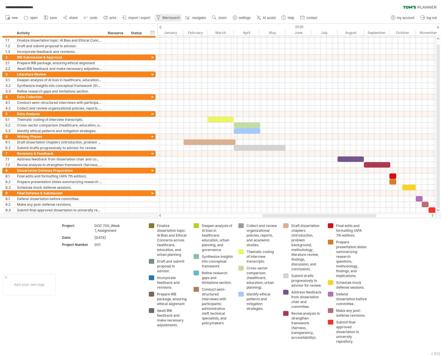
click at [168, 15] on link "filter/search" at bounding box center [168, 17] width 27 height 7
type input "**********"
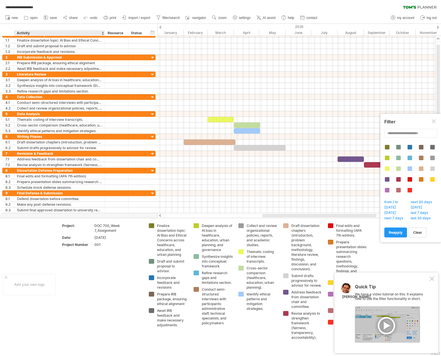
click at [103, 303] on td "Project: DOC 700_Week 7_Assignment Date: [DATE] Project Number 001" at bounding box center [102, 284] width 87 height 123
click at [430, 282] on div "Quick Tip We have a video tutorial on this. It explains how to use the filter f…" at bounding box center [386, 313] width 104 height 81
click at [430, 278] on div at bounding box center [431, 279] width 5 height 5
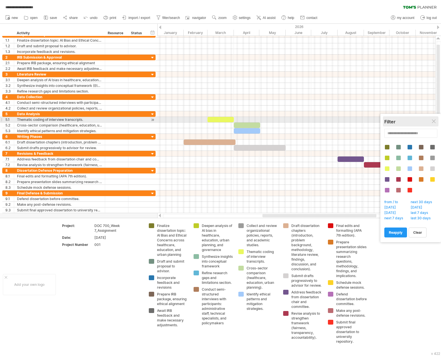
click at [435, 119] on div "Filter" at bounding box center [410, 122] width 53 height 6
click at [434, 122] on div at bounding box center [434, 121] width 5 height 5
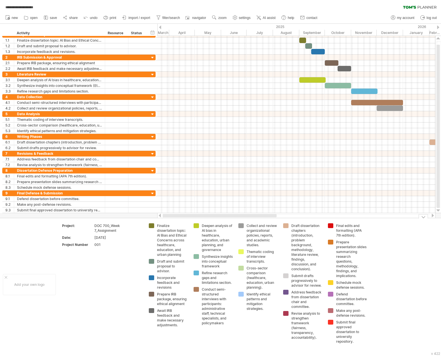
drag, startPoint x: 328, startPoint y: 217, endPoint x: 215, endPoint y: 196, distance: 115.5
click at [209, 218] on div at bounding box center [296, 216] width 278 height 6
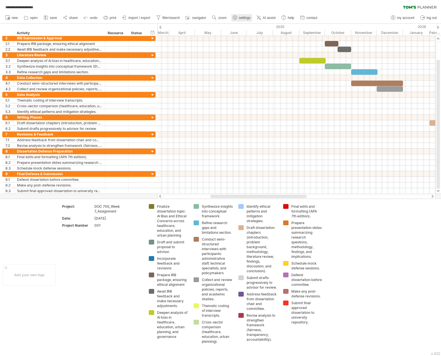
click at [238, 16] on use at bounding box center [235, 18] width 6 height 6
select select "*"
select select "**"
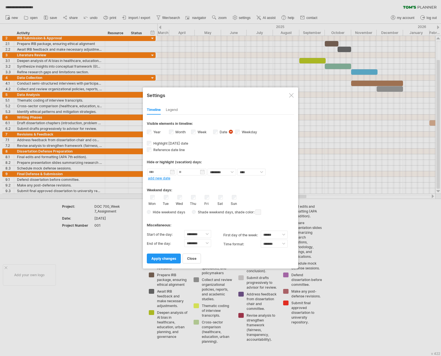
click at [364, 234] on div at bounding box center [220, 178] width 441 height 356
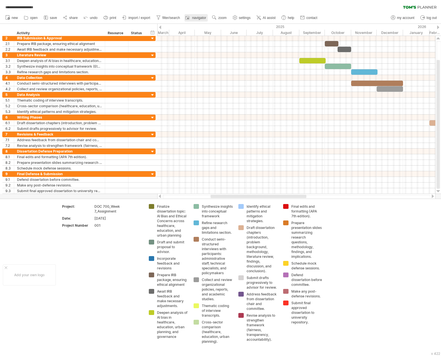
click at [195, 17] on span "navigator" at bounding box center [199, 18] width 14 height 4
click at [365, 335] on div at bounding box center [358, 335] width 58 height 32
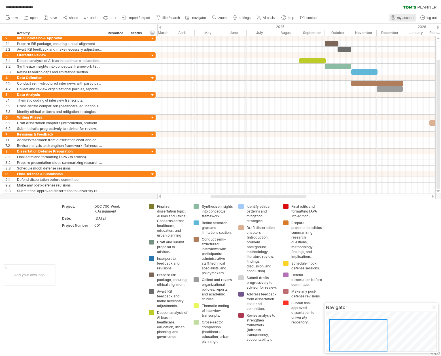
click at [404, 16] on span "my account" at bounding box center [405, 18] width 17 height 4
type input "**********"
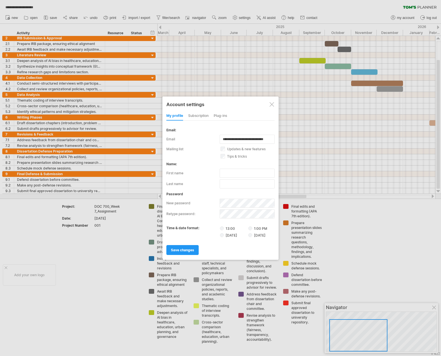
click at [270, 104] on div at bounding box center [271, 104] width 5 height 5
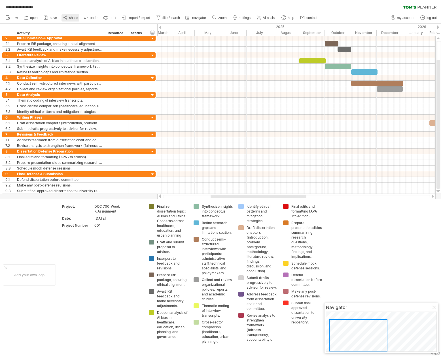
click at [67, 17] on icon at bounding box center [65, 18] width 6 height 6
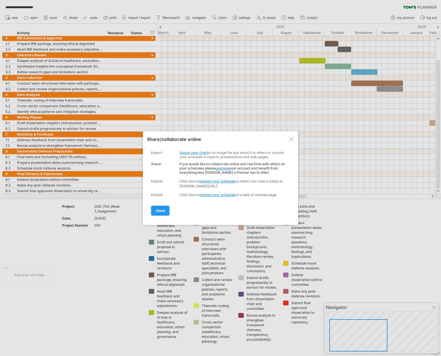
click at [188, 154] on link "Export your chart" at bounding box center [194, 153] width 28 height 4
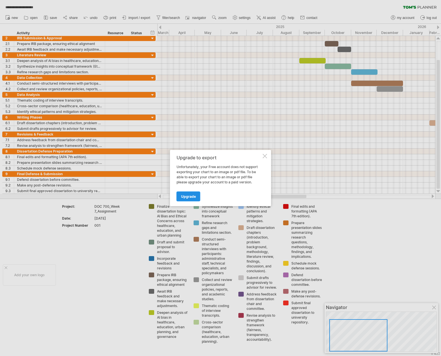
click at [189, 192] on link "Upgrade" at bounding box center [188, 197] width 24 height 10
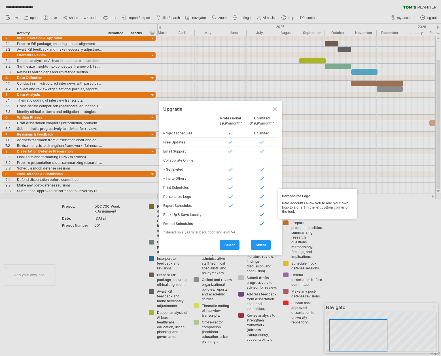
click at [188, 196] on div "Personalize Logo" at bounding box center [189, 196] width 52 height 9
click at [231, 244] on span "select" at bounding box center [229, 245] width 10 height 4
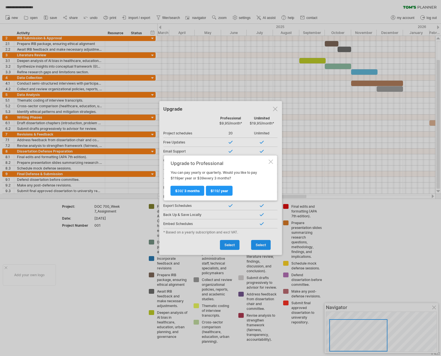
click at [275, 110] on div at bounding box center [220, 178] width 441 height 356
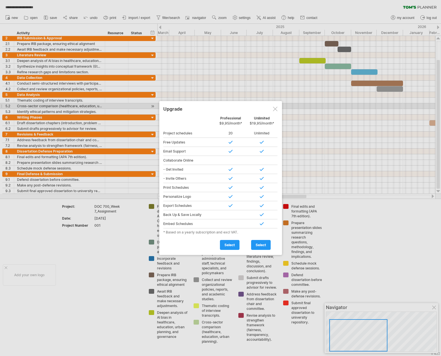
click at [276, 108] on div at bounding box center [275, 109] width 5 height 5
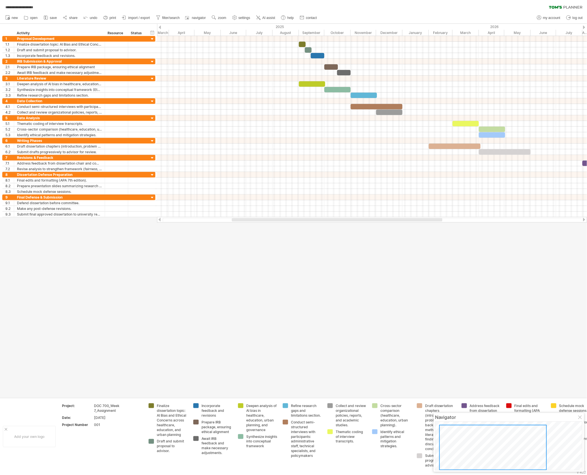
drag, startPoint x: 423, startPoint y: 0, endPoint x: 366, endPoint y: 311, distance: 316.1
click at [366, 311] on div at bounding box center [293, 211] width 587 height 374
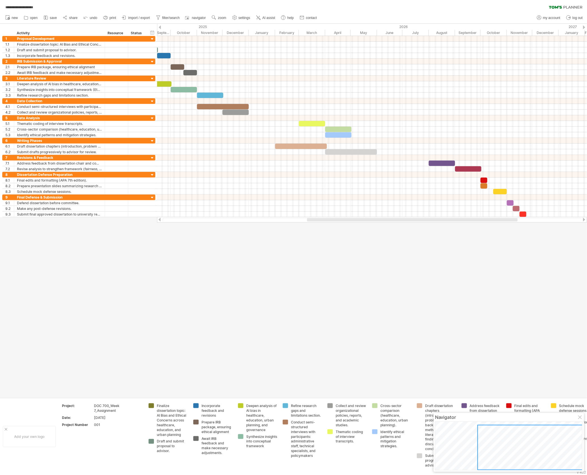
drag, startPoint x: 422, startPoint y: 220, endPoint x: 498, endPoint y: 222, distance: 75.3
click at [440, 222] on div at bounding box center [372, 220] width 430 height 6
click at [150, 177] on div at bounding box center [152, 174] width 5 height 5
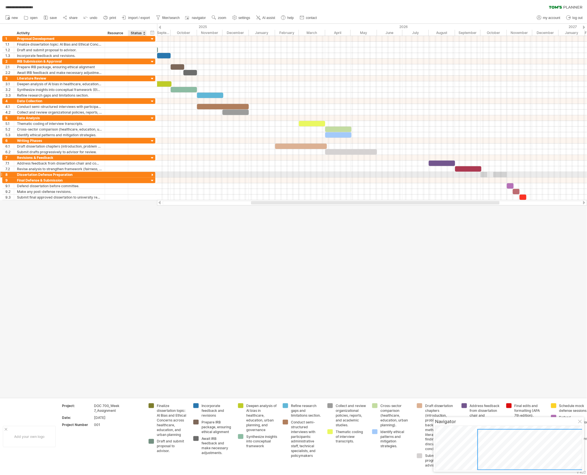
click at [150, 177] on div at bounding box center [152, 174] width 5 height 5
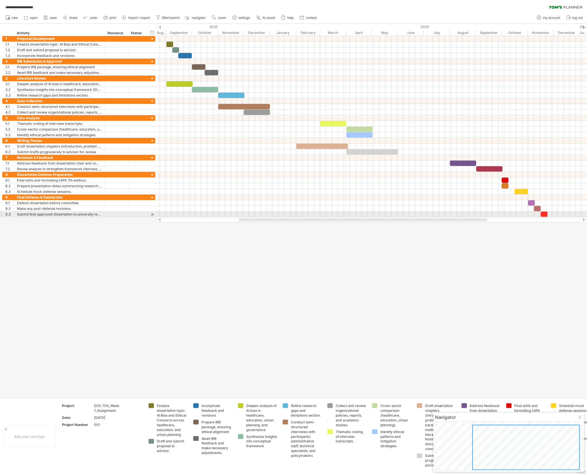
drag, startPoint x: 287, startPoint y: 219, endPoint x: 275, endPoint y: 217, distance: 12.4
click at [275, 217] on div at bounding box center [372, 220] width 430 height 6
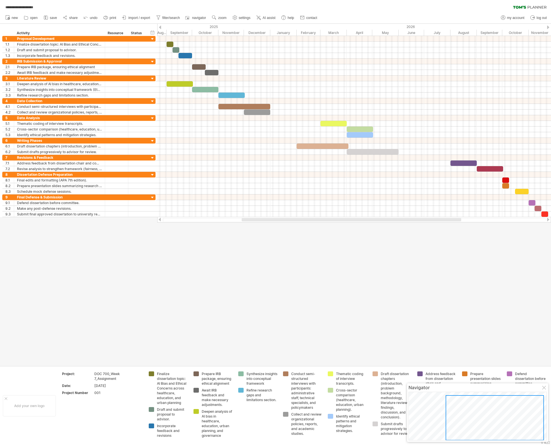
drag, startPoint x: 575, startPoint y: 1, endPoint x: 504, endPoint y: 297, distance: 304.0
click at [440, 297] on div at bounding box center [275, 195] width 551 height 342
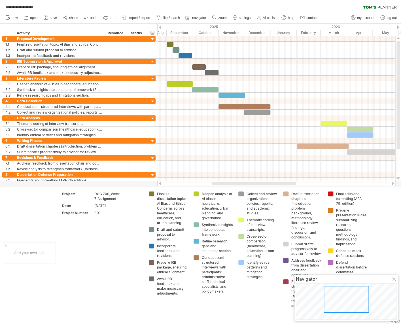
drag, startPoint x: 515, startPoint y: 2, endPoint x: 79, endPoint y: 246, distance: 499.7
click at [79, 246] on td "Project: DOC 700_Week 7_Assignment Date: [DATE] Project Number 001" at bounding box center [102, 252] width 87 height 123
click at [169, 44] on div at bounding box center [169, 44] width 7 height 5
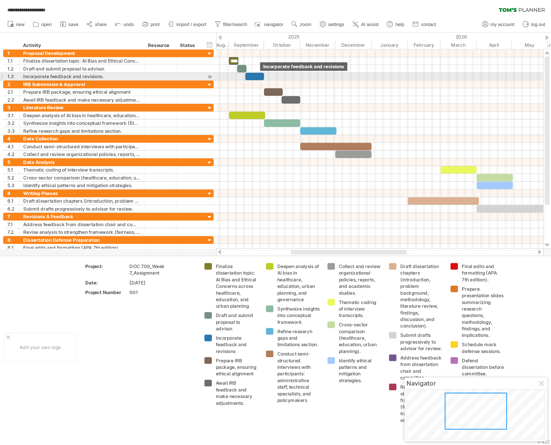
scroll to position [0, 0]
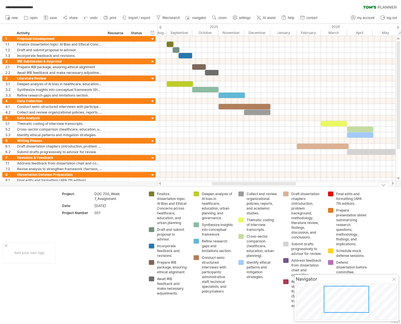
drag, startPoint x: 182, startPoint y: 221, endPoint x: 269, endPoint y: 23, distance: 217.3
click at [153, 195] on div "Finalize dissertation topic: AI Bias and Ethical Concerns across healthcare, ed…" at bounding box center [168, 208] width 39 height 34
